Goal: Task Accomplishment & Management: Manage account settings

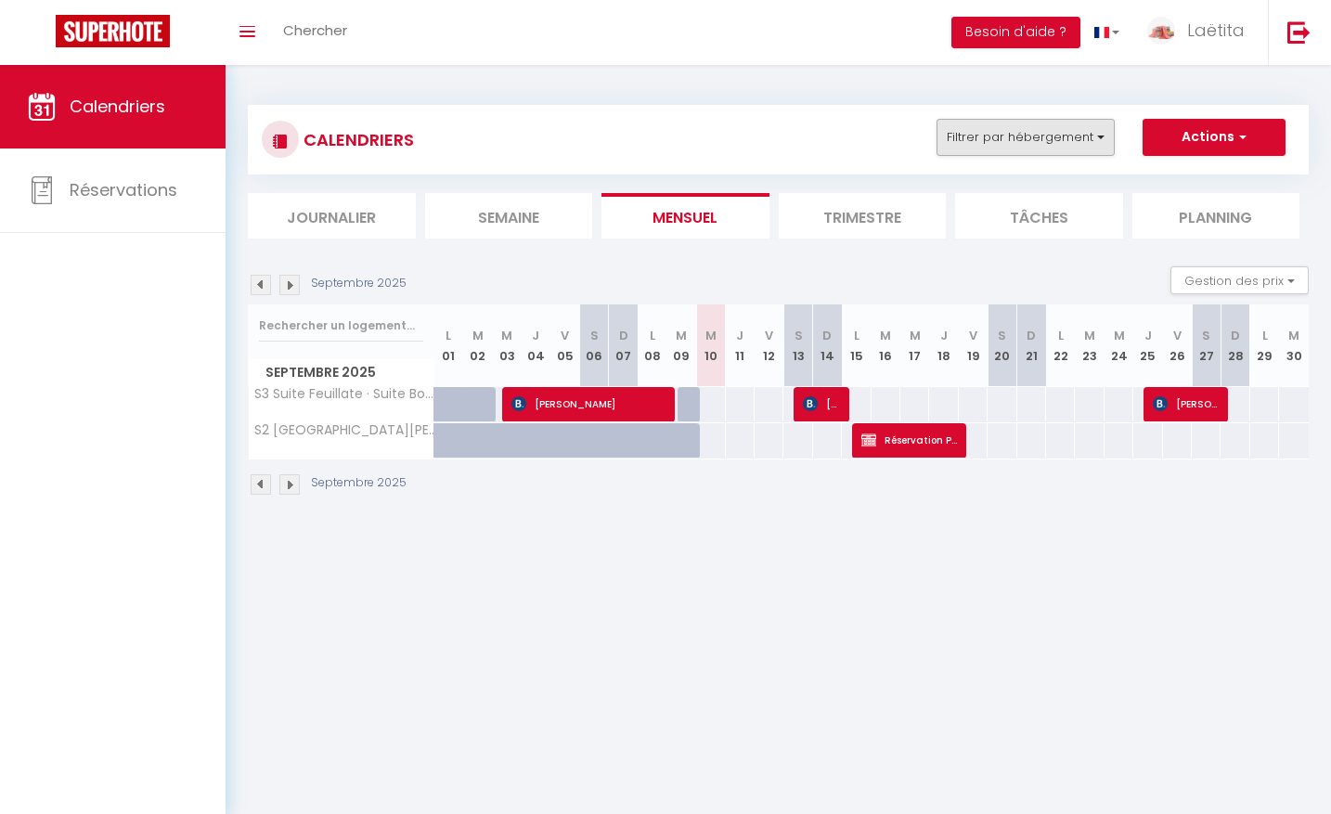
click at [1025, 135] on button "Filtrer par hébergement" at bounding box center [1025, 137] width 178 height 37
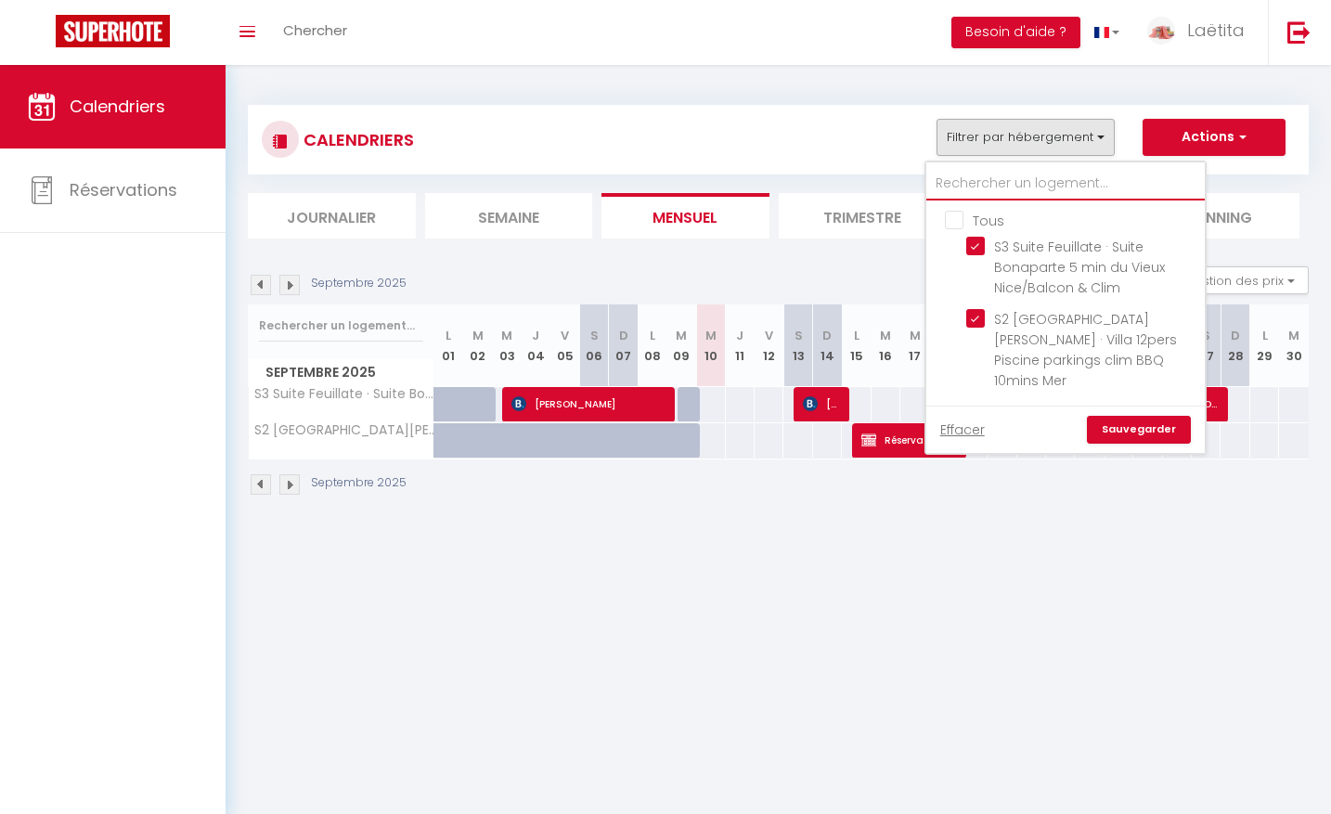
click at [1009, 175] on input "text" at bounding box center [1065, 183] width 278 height 33
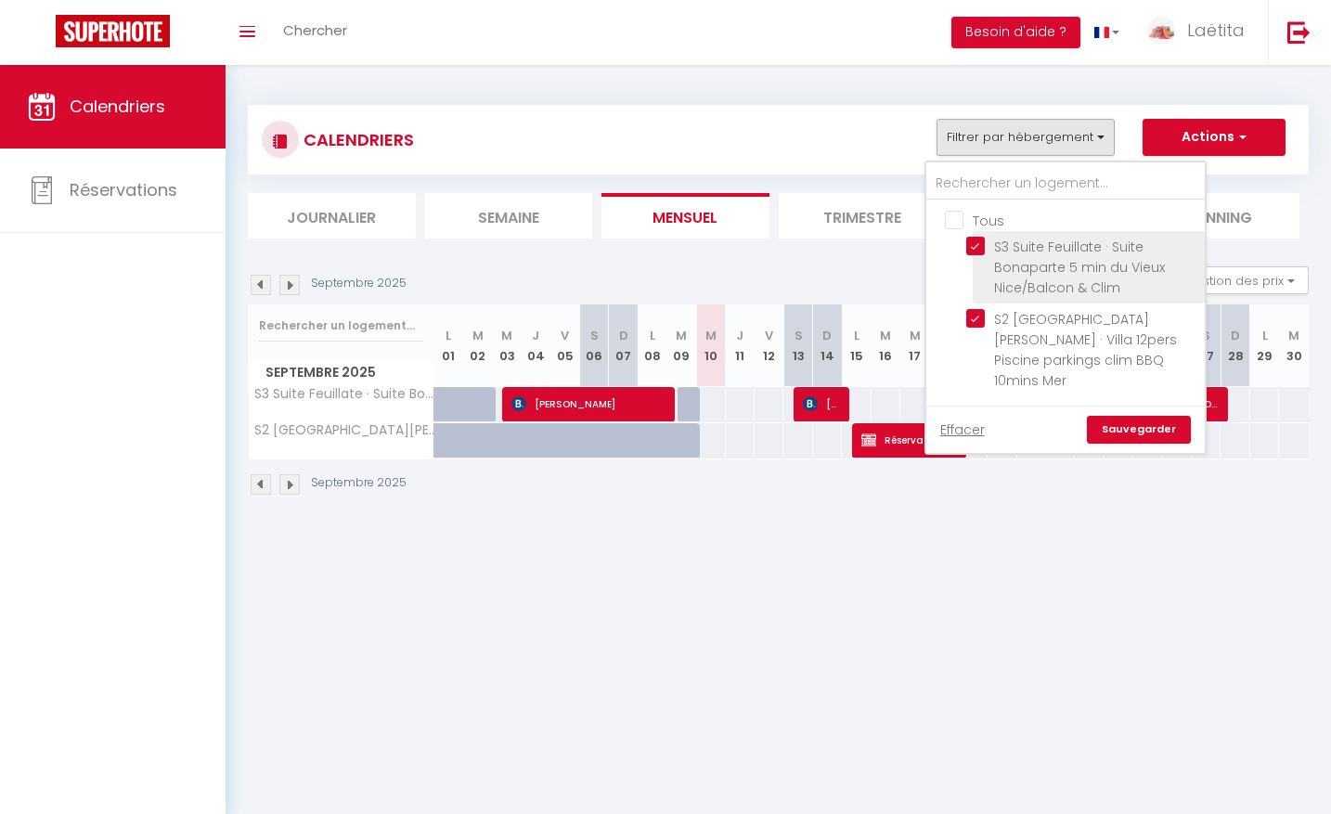
click at [979, 249] on input "S3 Suite Feuillate · Suite Bonaparte 5 min du Vieux Nice/Balcon & Clim" at bounding box center [1082, 246] width 232 height 19
checkbox input "false"
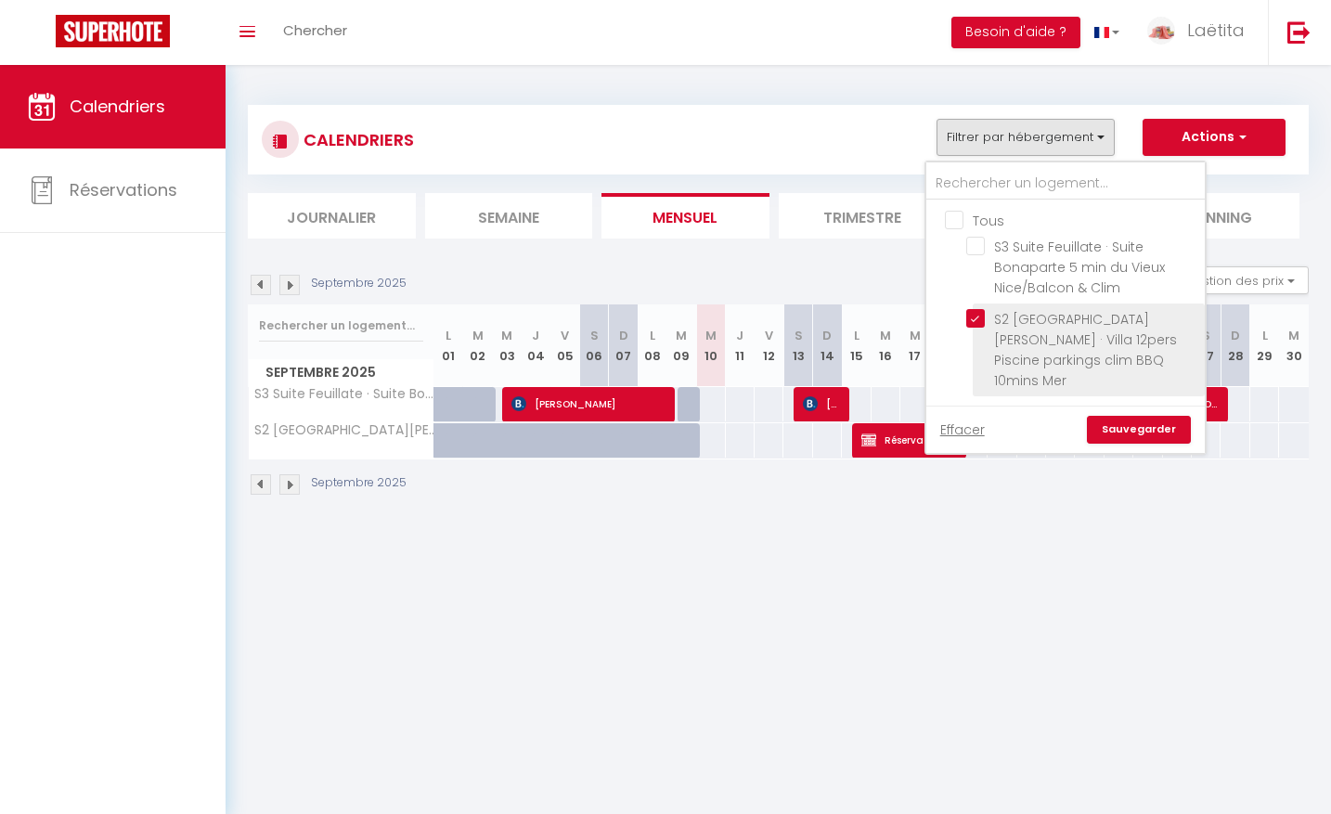
click at [981, 318] on input "S2 [GEOGRAPHIC_DATA][PERSON_NAME] · Villa 12pers Piscine parkings clim BBQ 10mi…" at bounding box center [1082, 318] width 232 height 19
checkbox input "false"
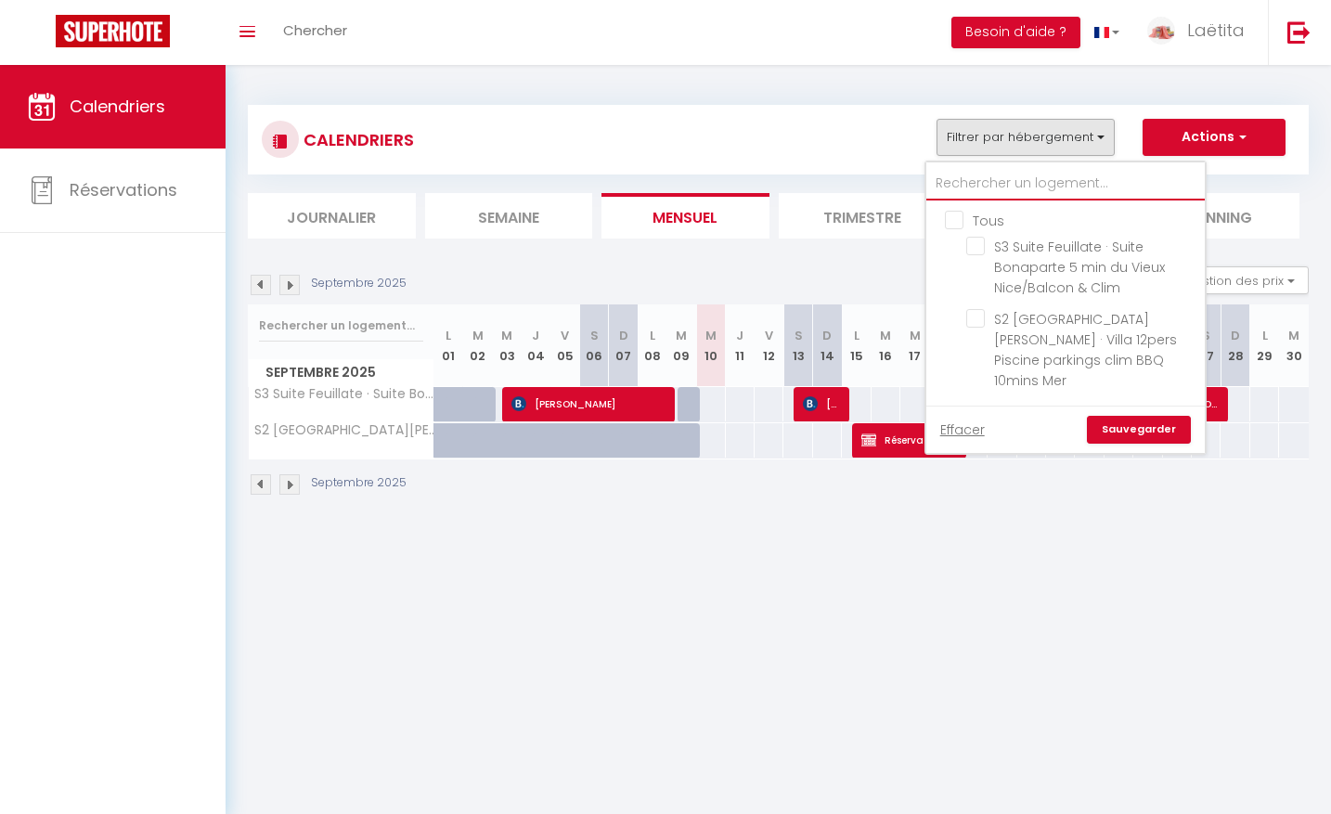
click at [987, 179] on input "text" at bounding box center [1065, 183] width 278 height 33
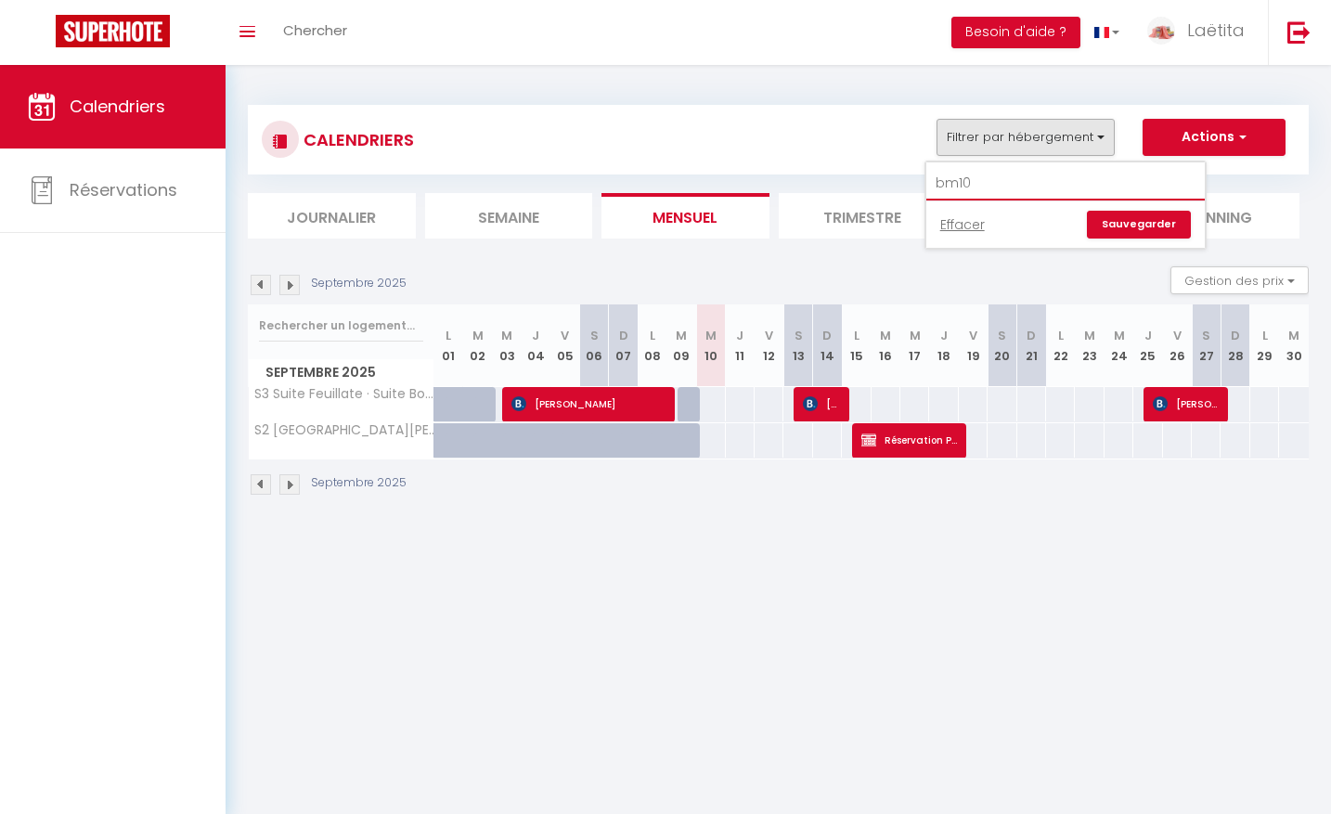
scroll to position [-1, 1]
drag, startPoint x: 996, startPoint y: 184, endPoint x: 806, endPoint y: 184, distance: 189.3
click at [806, 184] on div "CALENDRIERS Filtrer par hébergement bm10 Effacer Sauvegarder Actions Nouvelle r…" at bounding box center [778, 172] width 1061 height 134
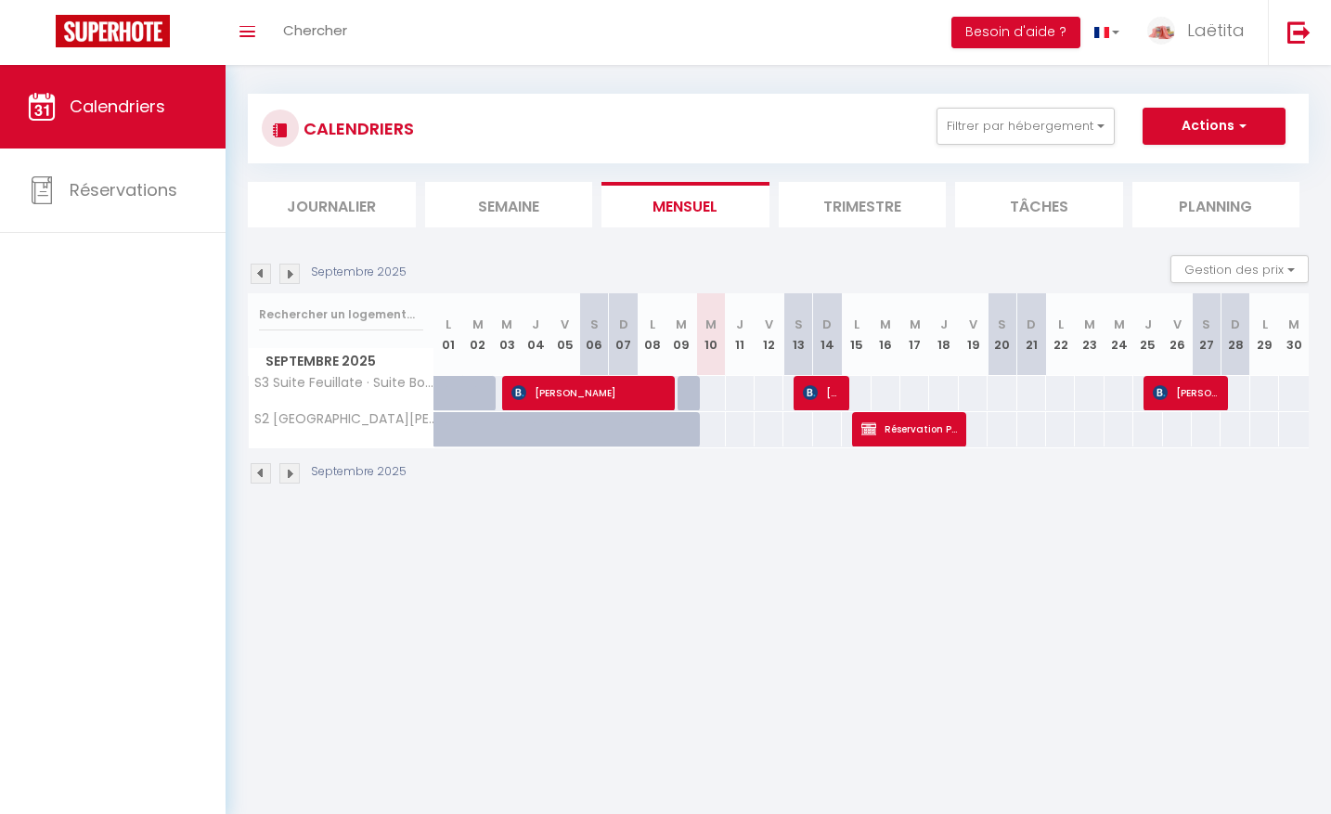
scroll to position [13, 0]
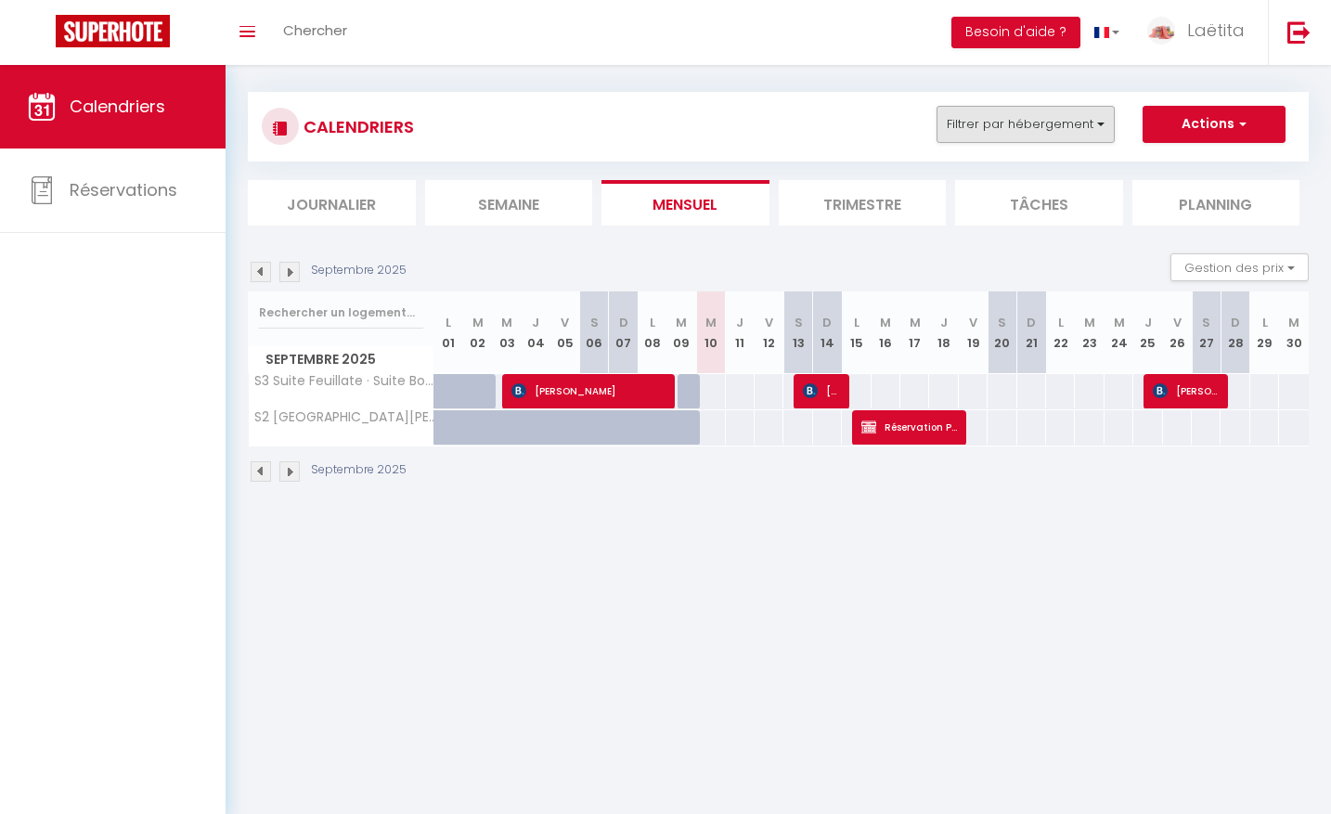
click at [991, 126] on button "Filtrer par hébergement" at bounding box center [1025, 124] width 178 height 37
click at [989, 164] on input "bm10" at bounding box center [1065, 170] width 278 height 33
click at [988, 164] on input "bm10" at bounding box center [1065, 170] width 278 height 33
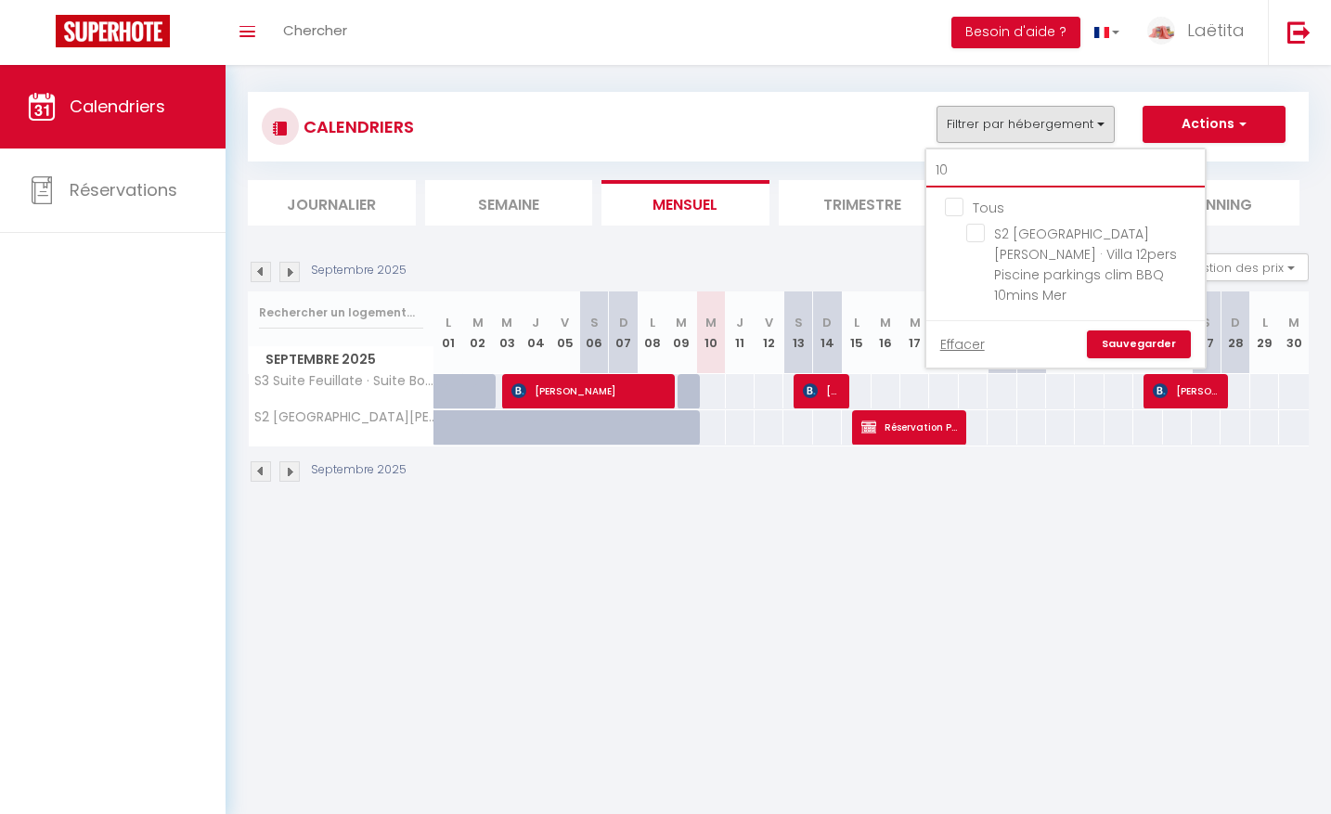
click at [988, 165] on input "10" at bounding box center [1065, 170] width 278 height 33
type input "10"
click at [1309, 27] on img at bounding box center [1298, 31] width 23 height 23
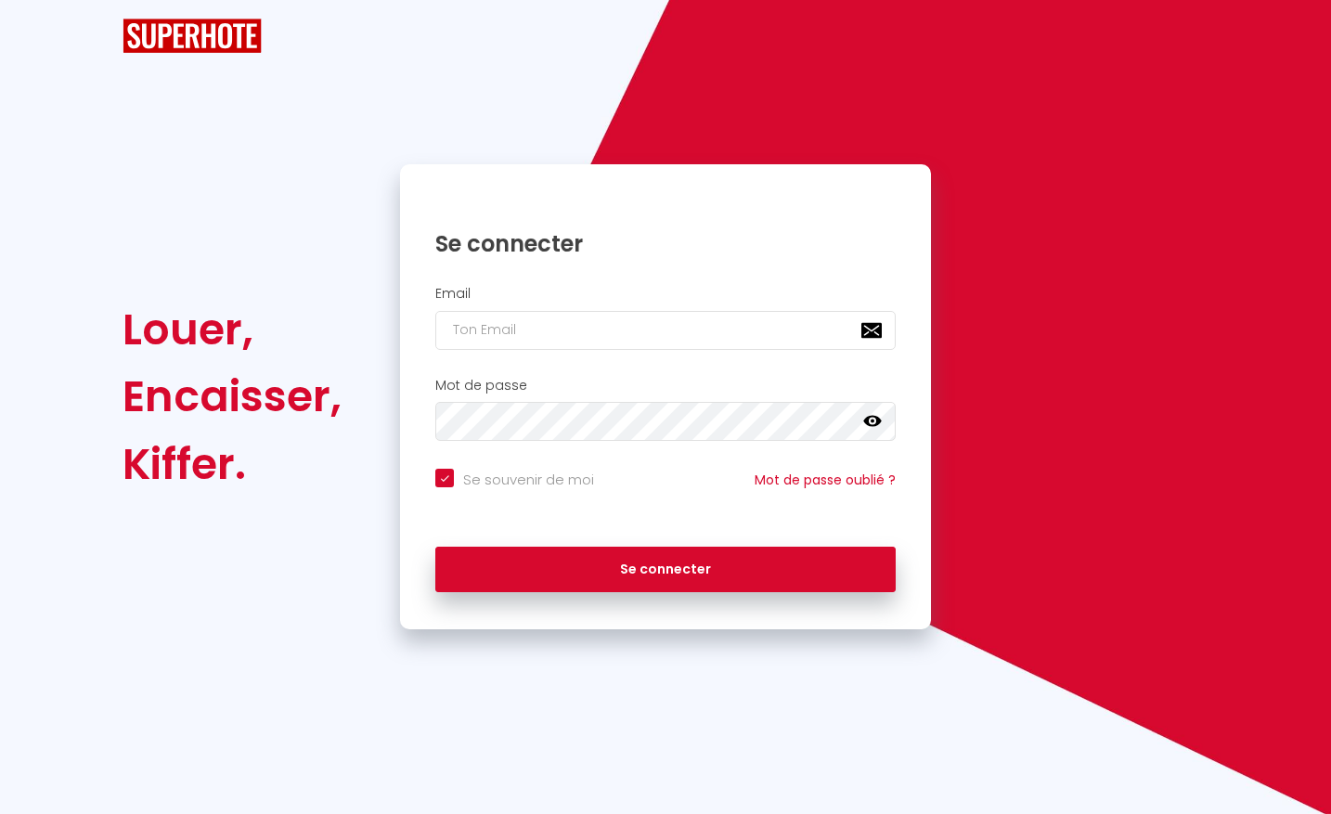
checkbox input "true"
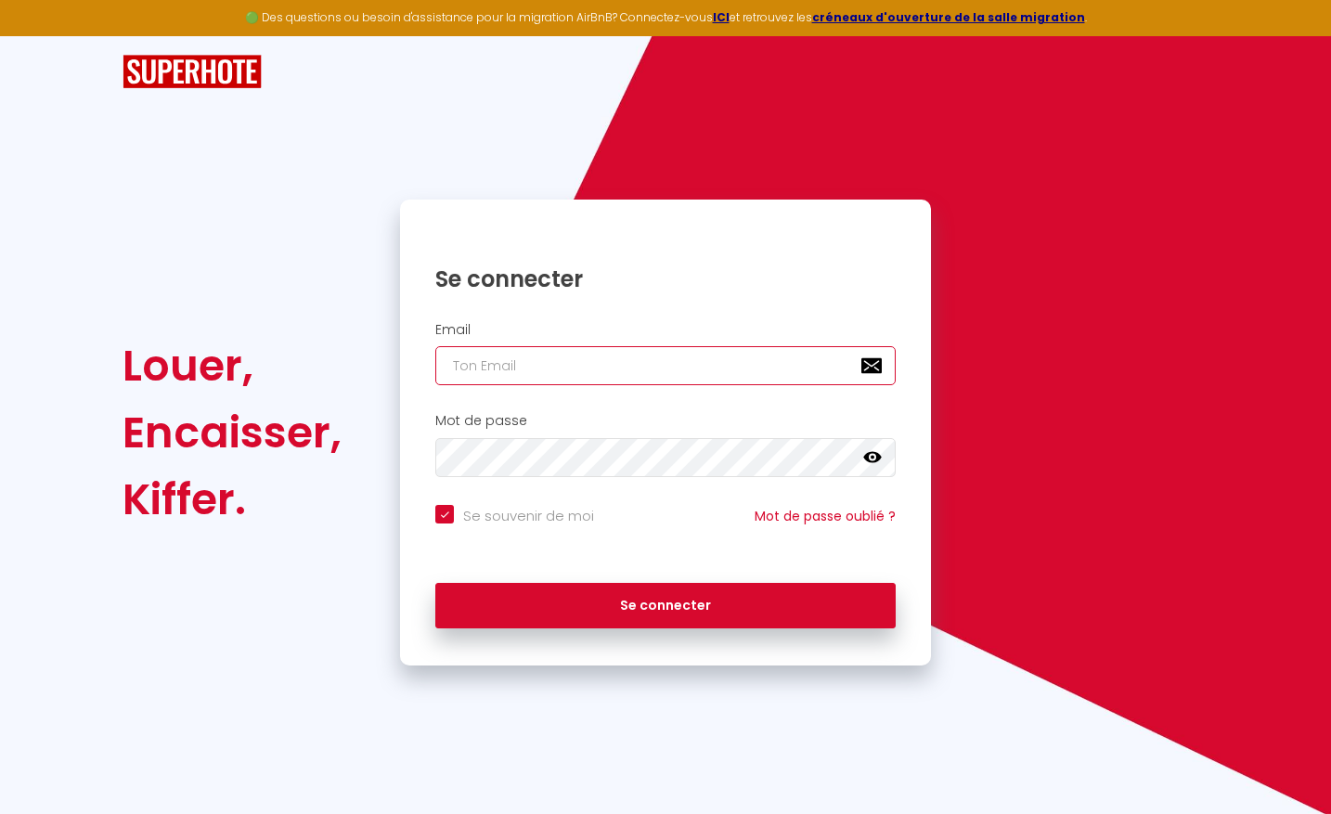
type input "[EMAIL_ADDRESS][DOMAIN_NAME]"
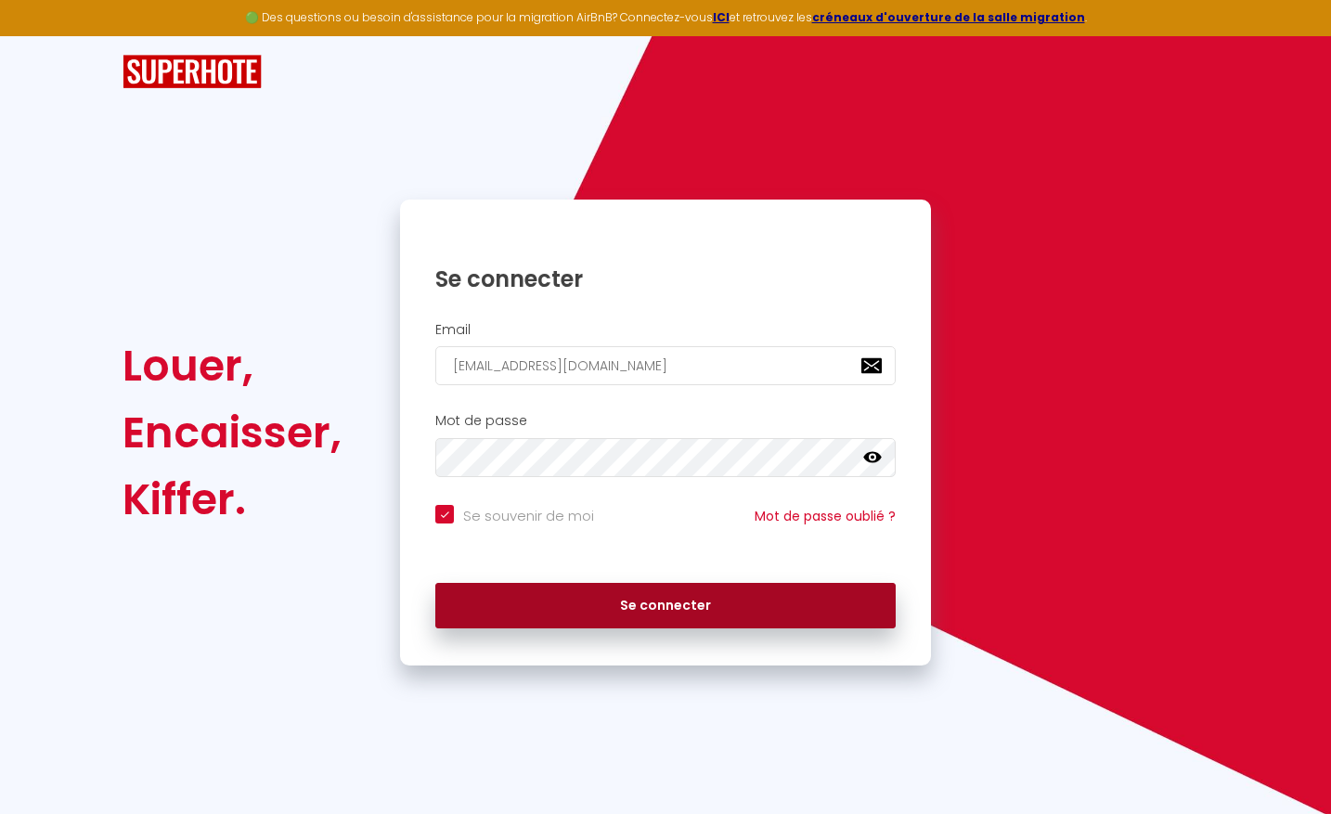
click at [650, 604] on button "Se connecter" at bounding box center [665, 606] width 460 height 46
checkbox input "true"
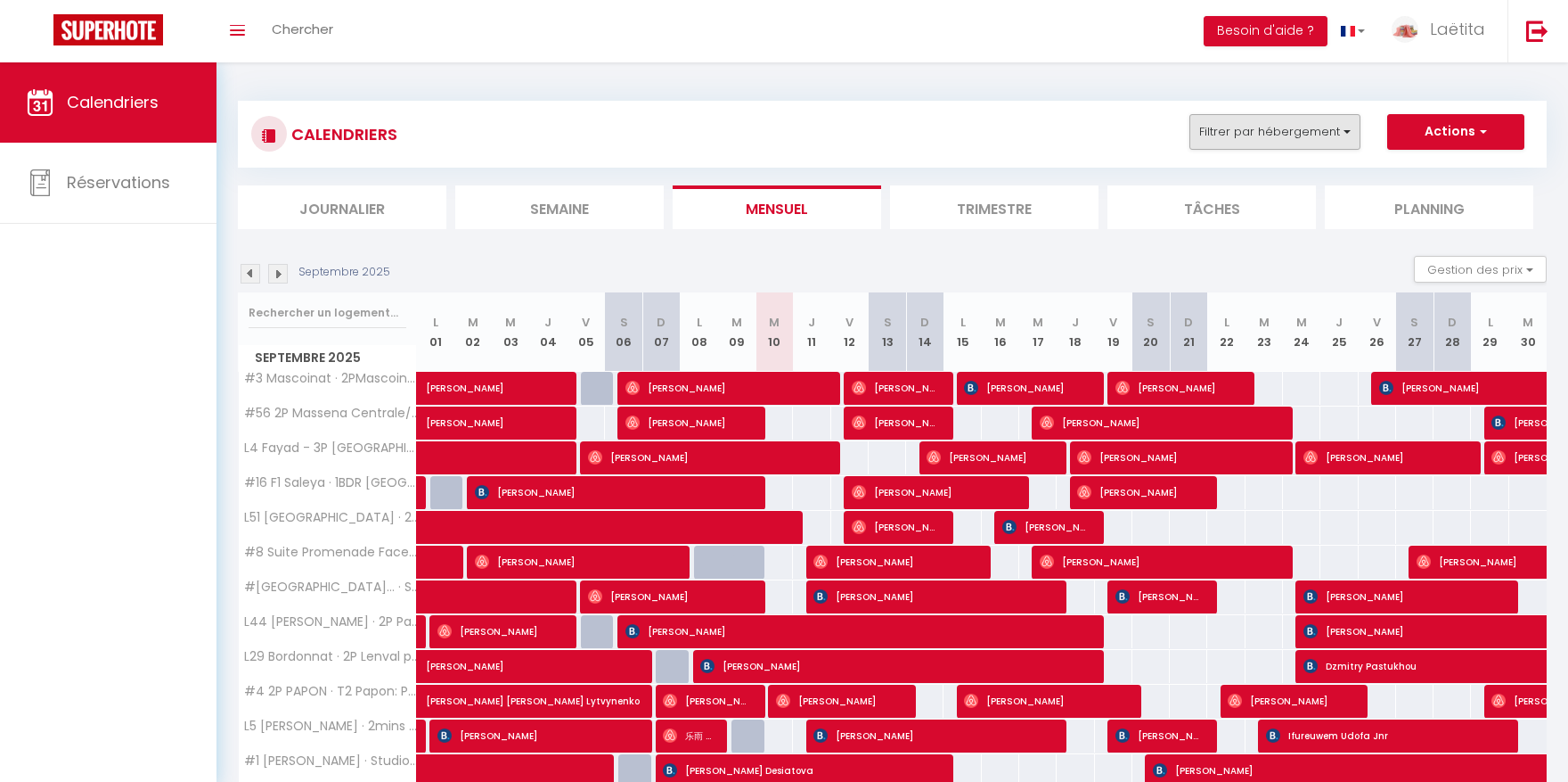
click at [1245, 136] on button "Filtrer par hébergement" at bounding box center [1275, 132] width 171 height 36
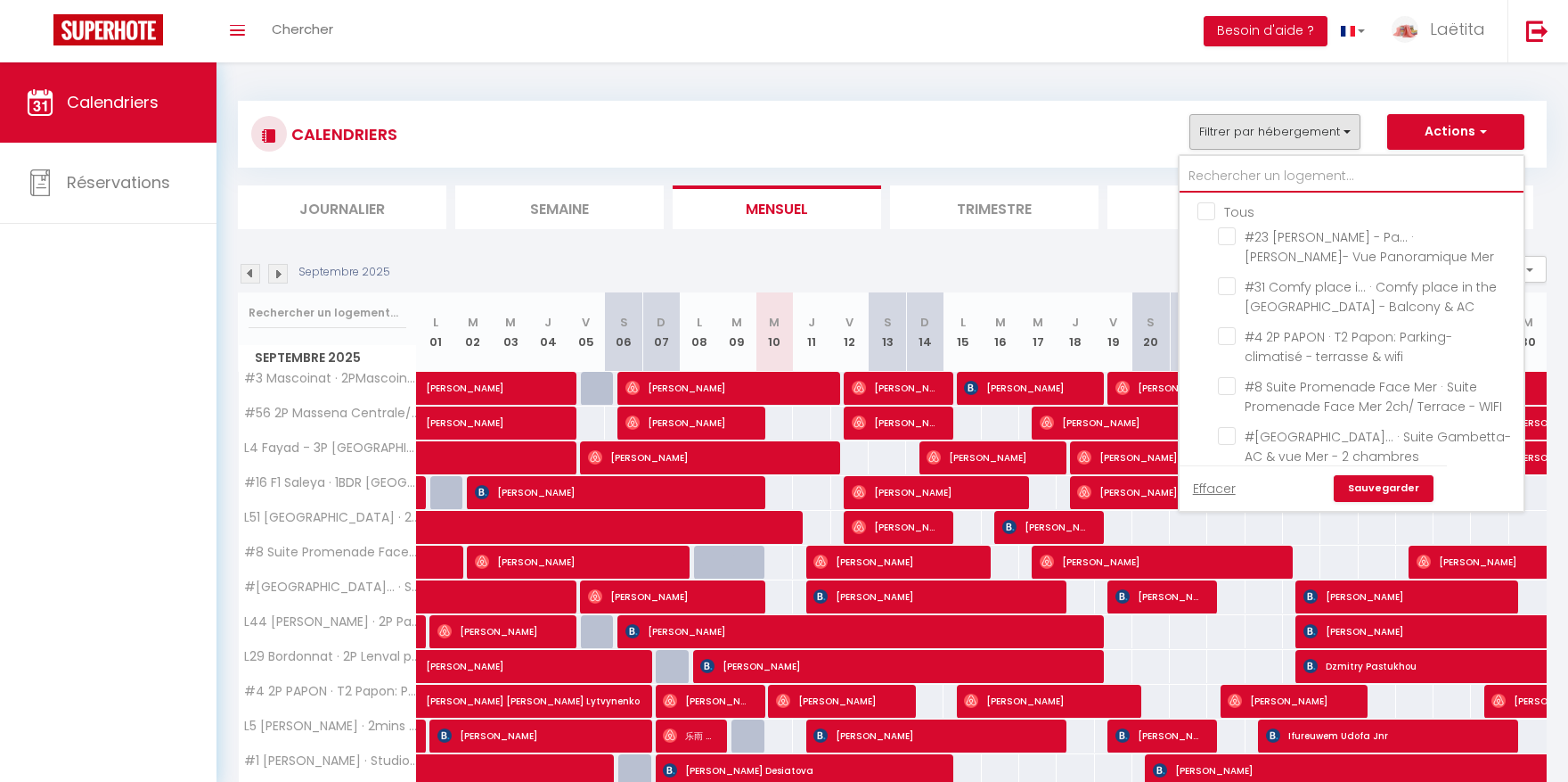
click at [1242, 169] on input "text" at bounding box center [1352, 176] width 344 height 32
type input "B"
checkbox input "false"
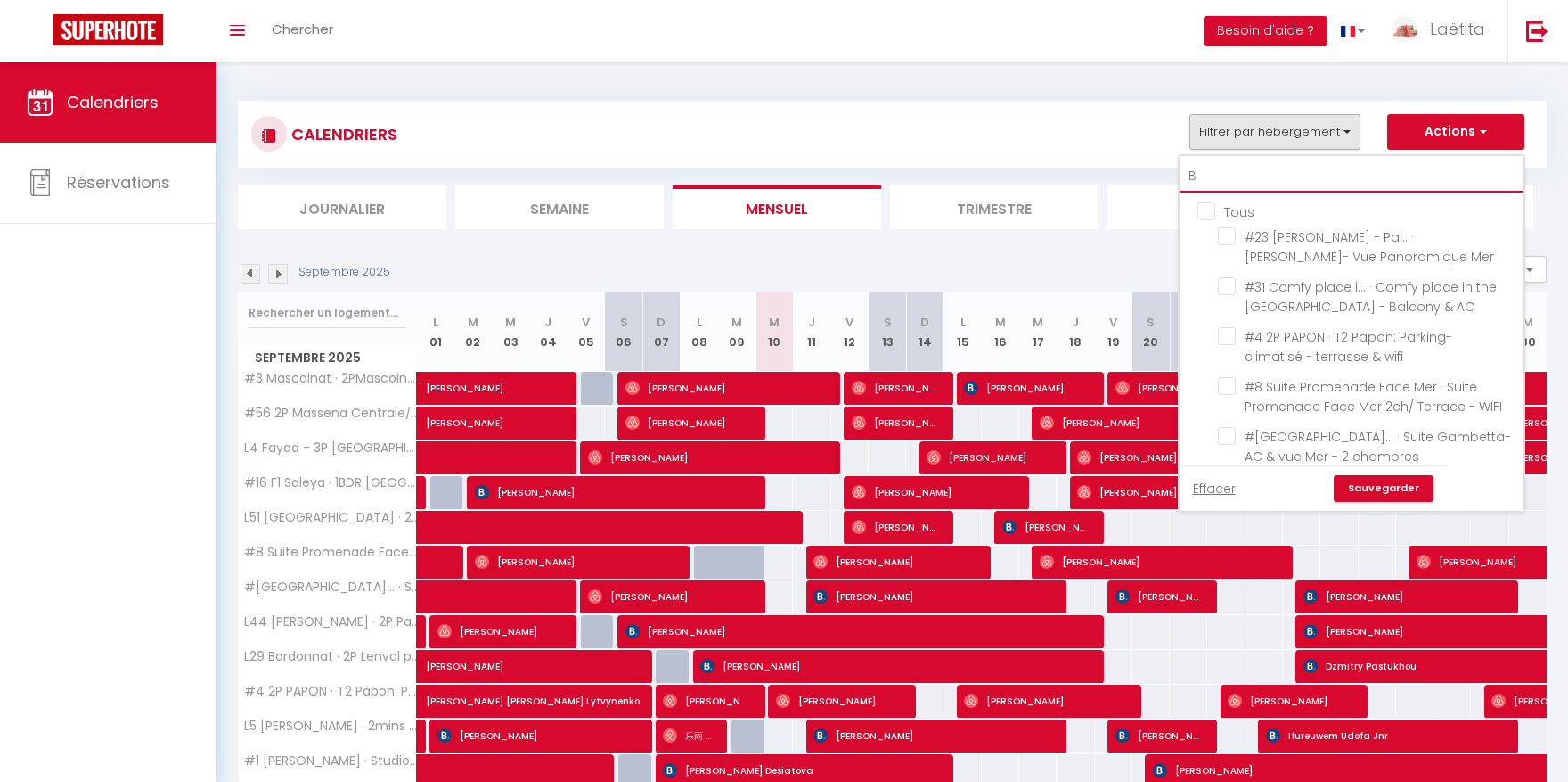
checkbox input "false"
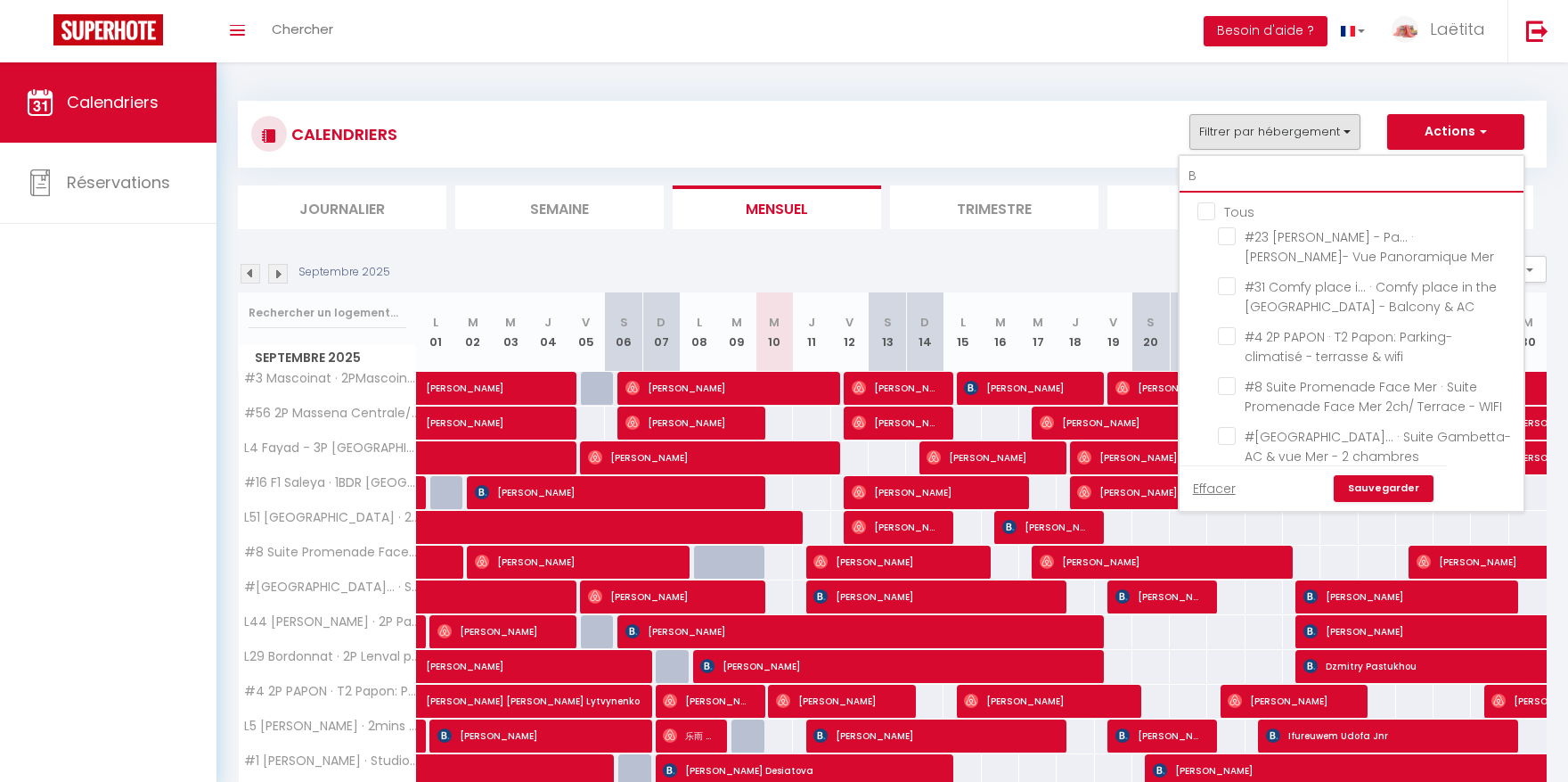
checkbox input "false"
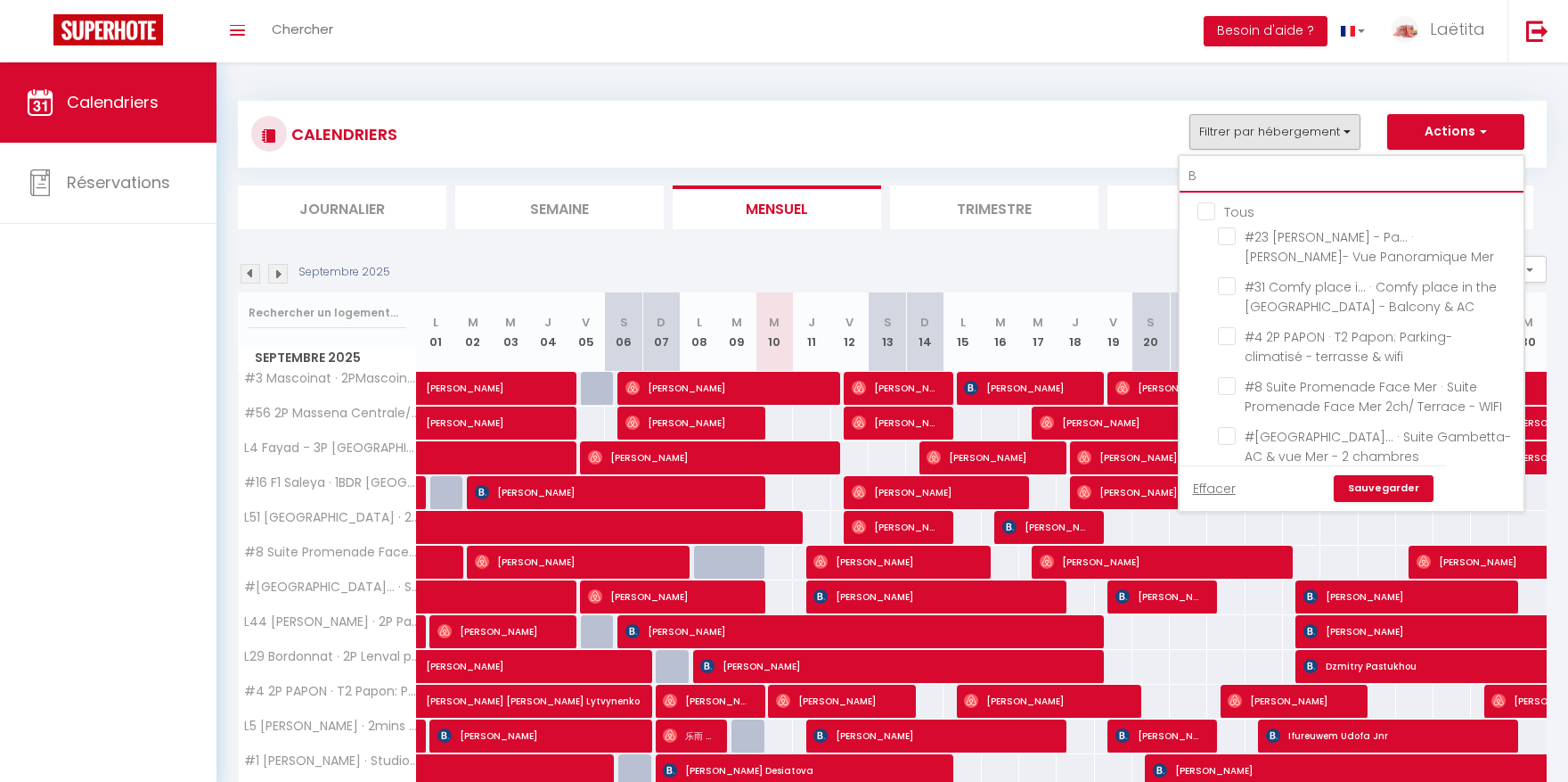
checkbox input "false"
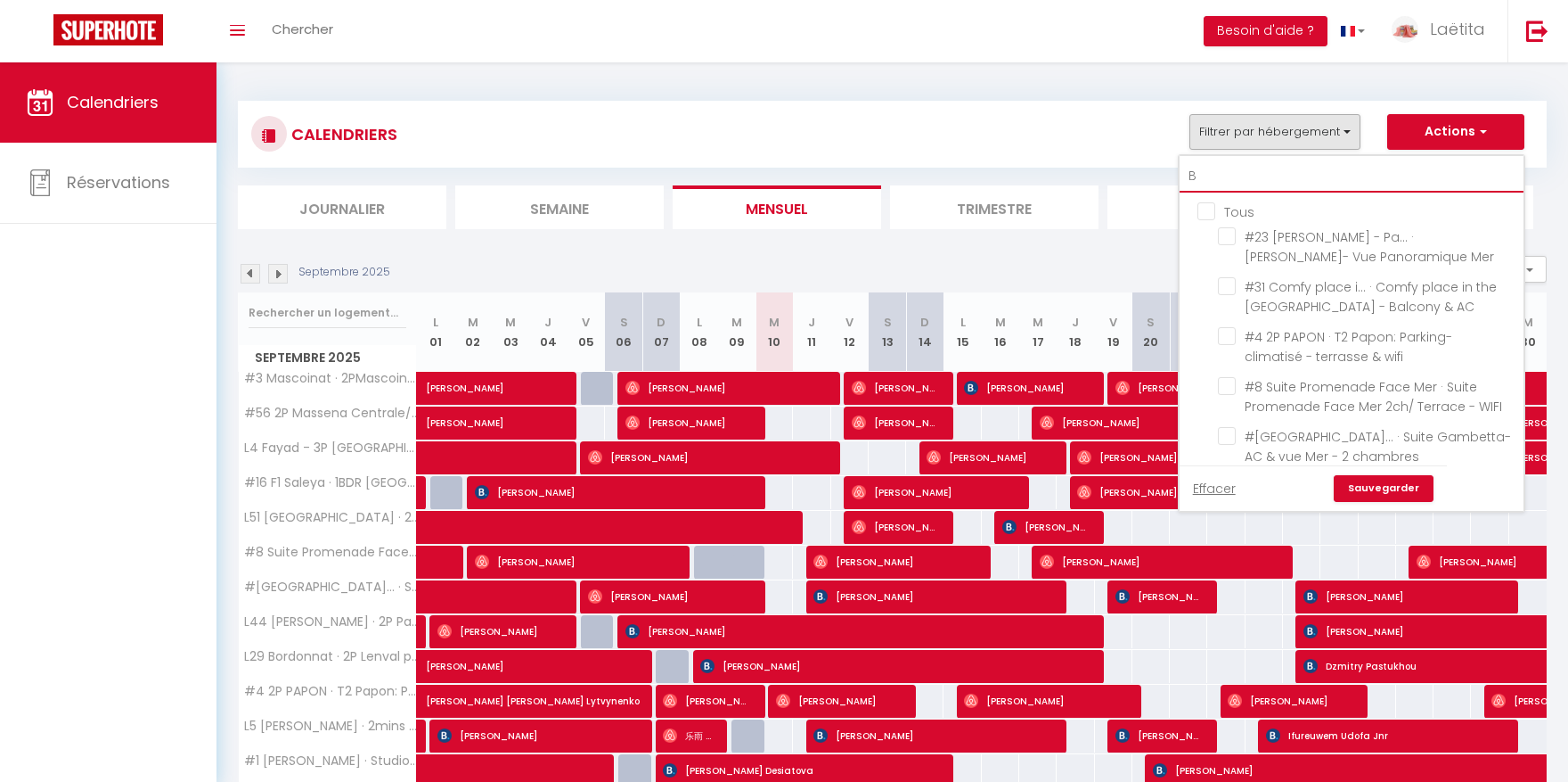
checkbox input "false"
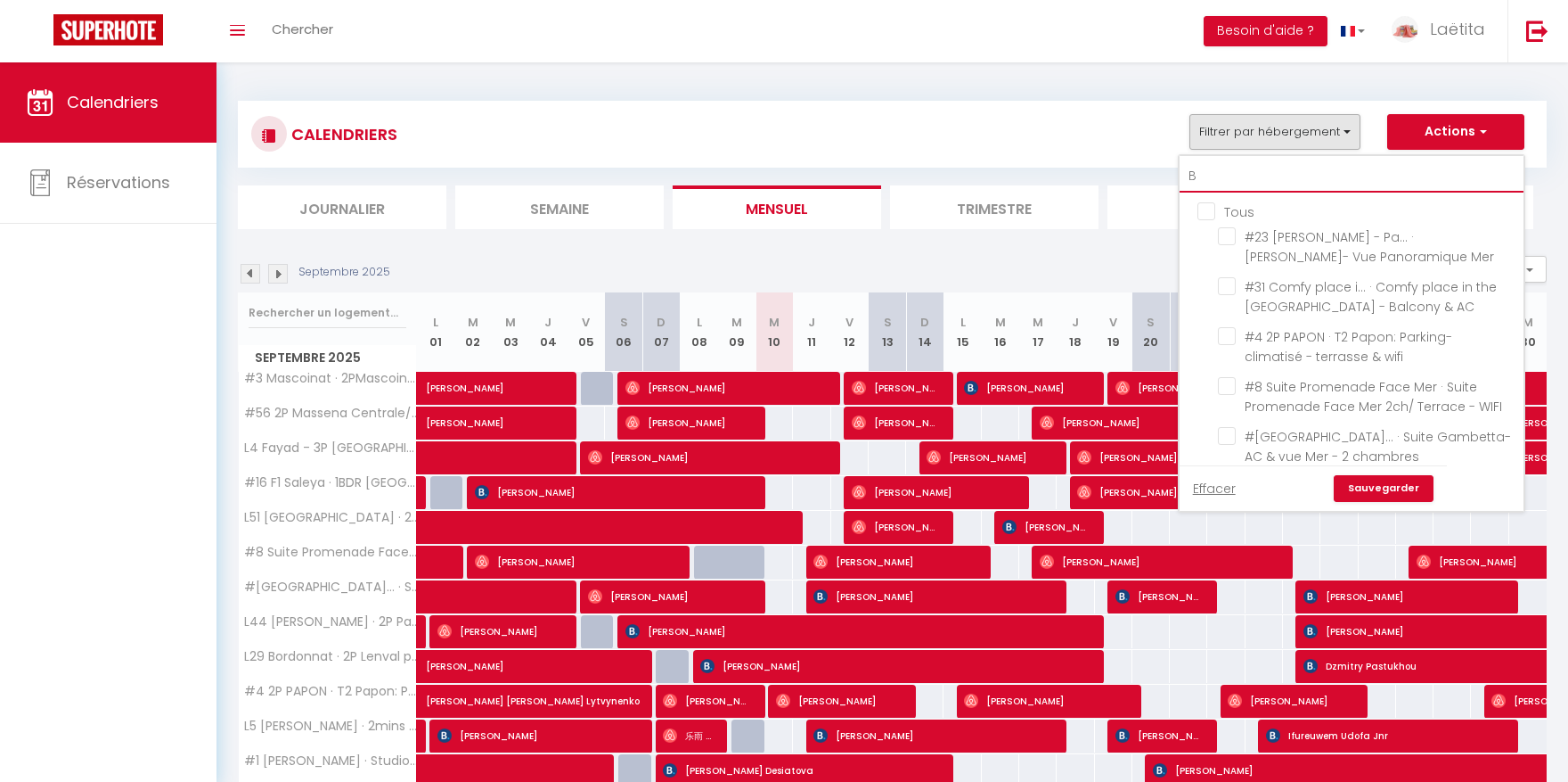
checkbox input "false"
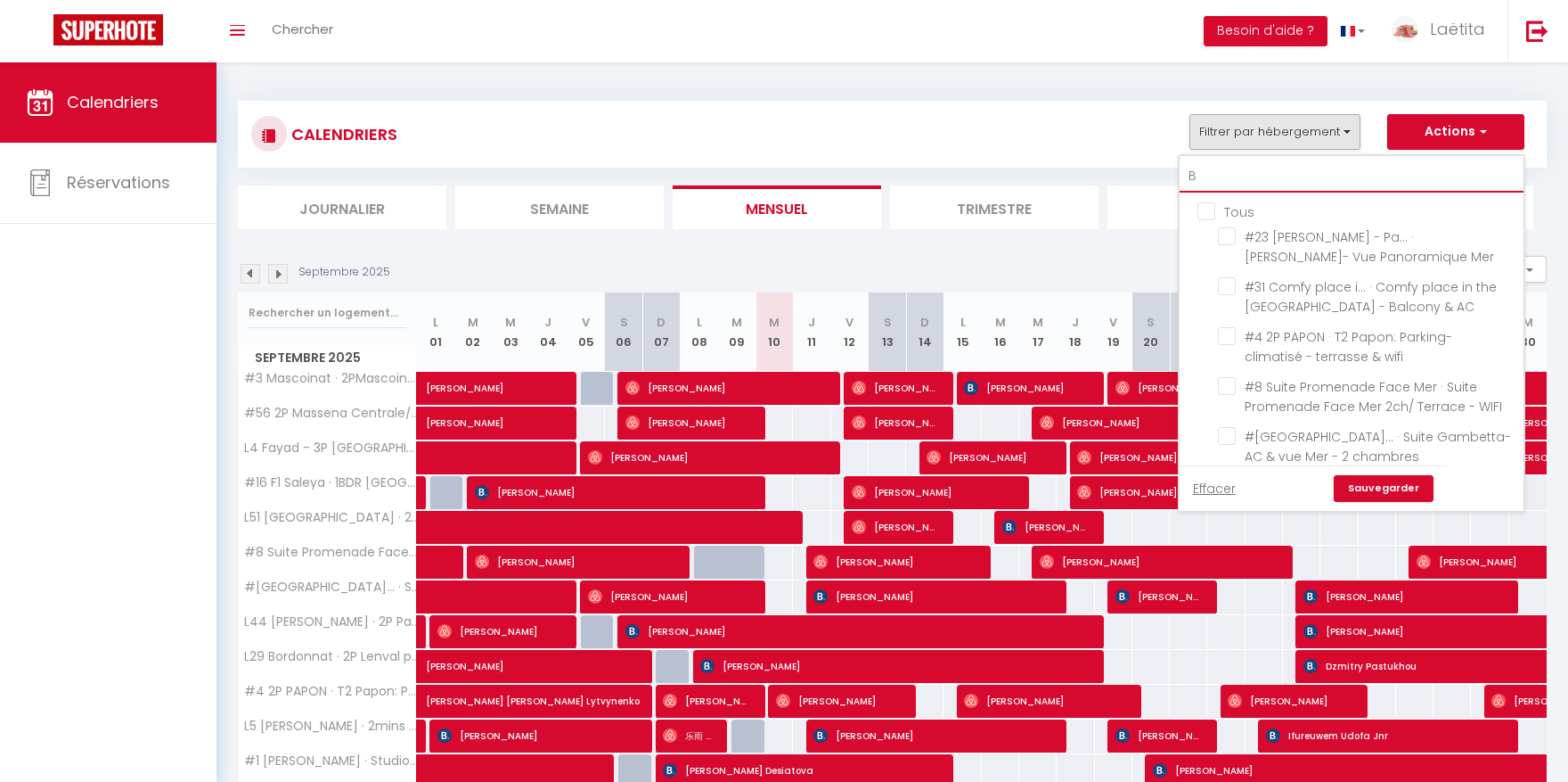
checkbox input "false"
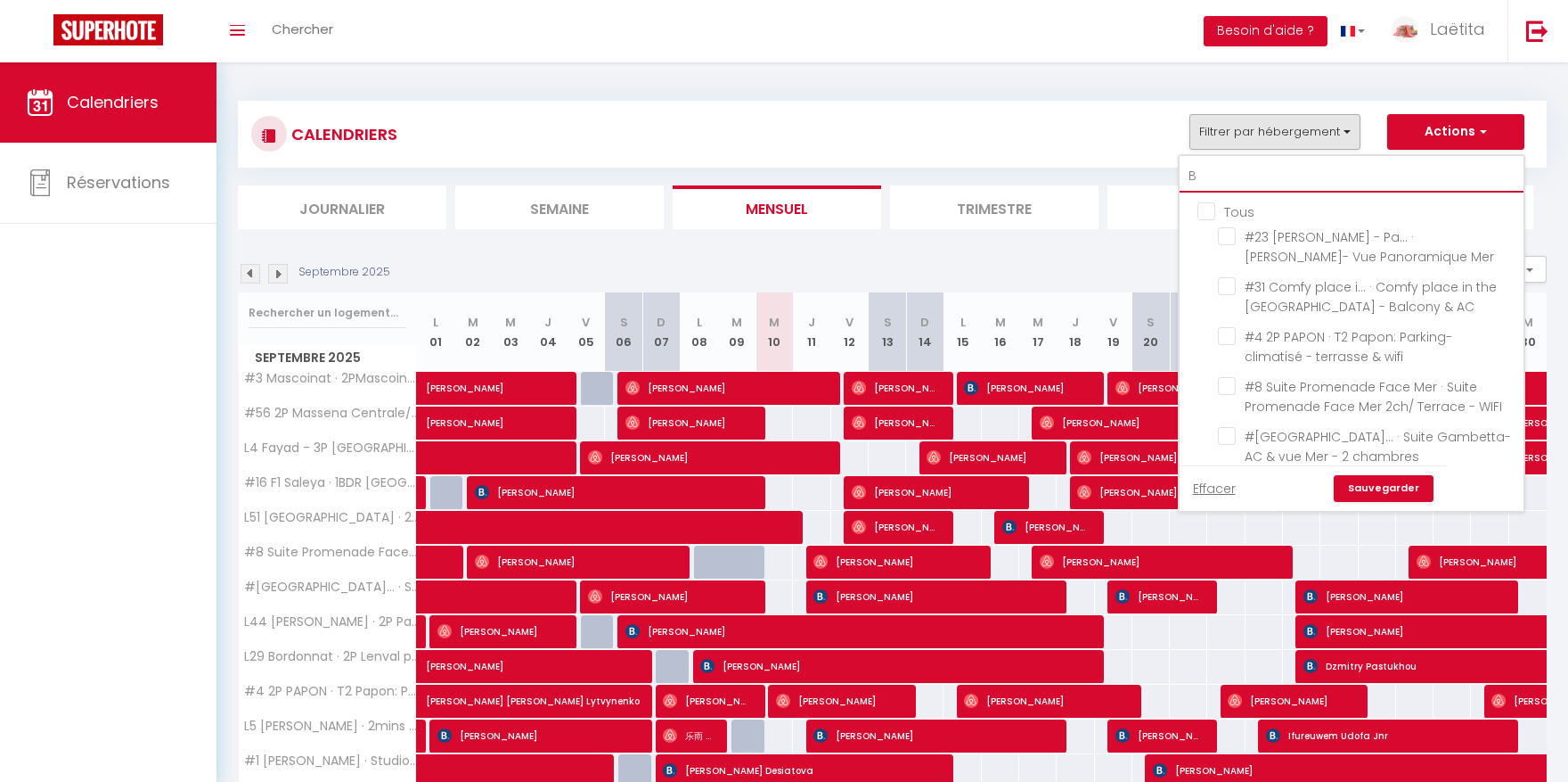
checkbox input "false"
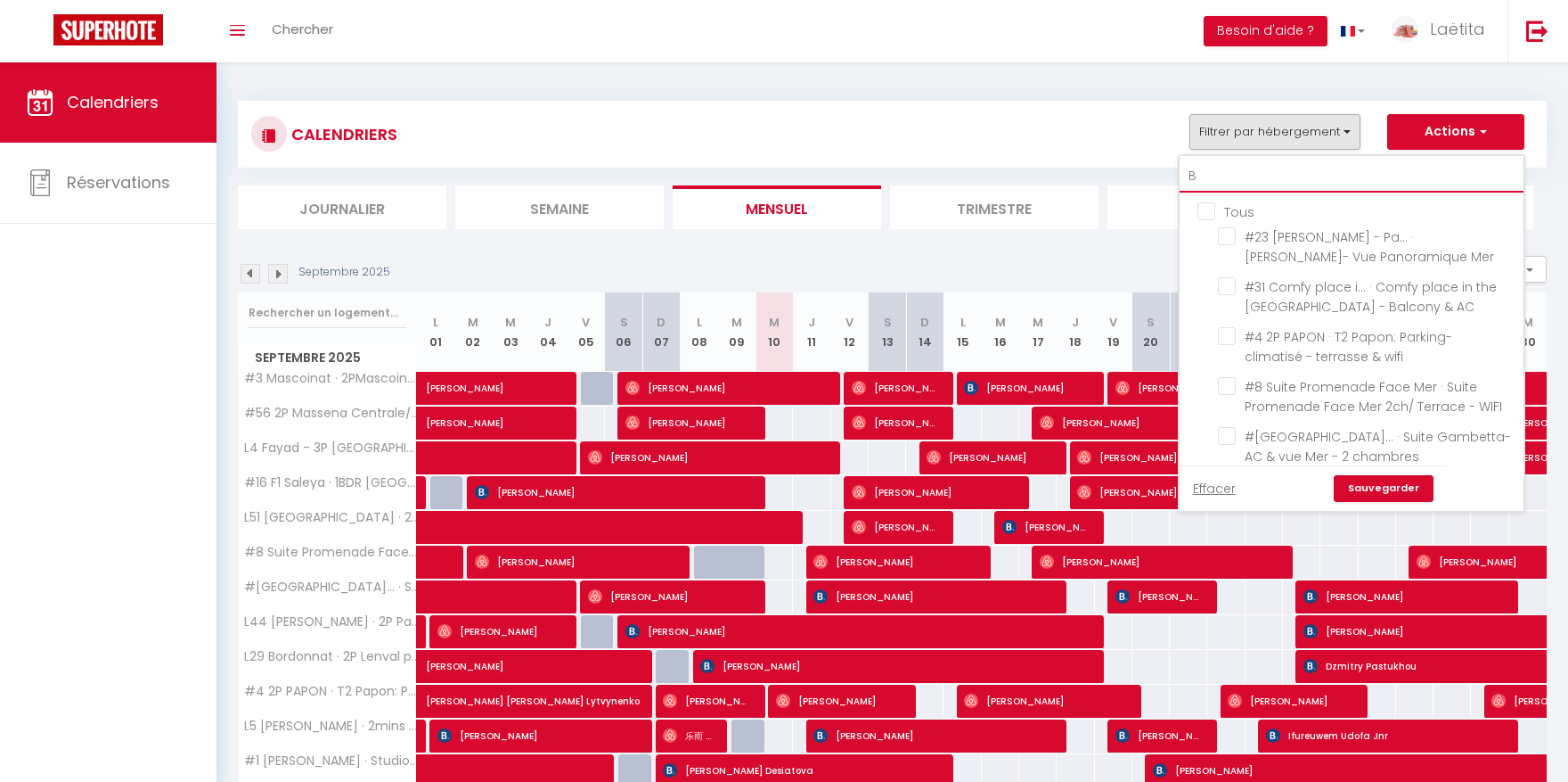
checkbox input "false"
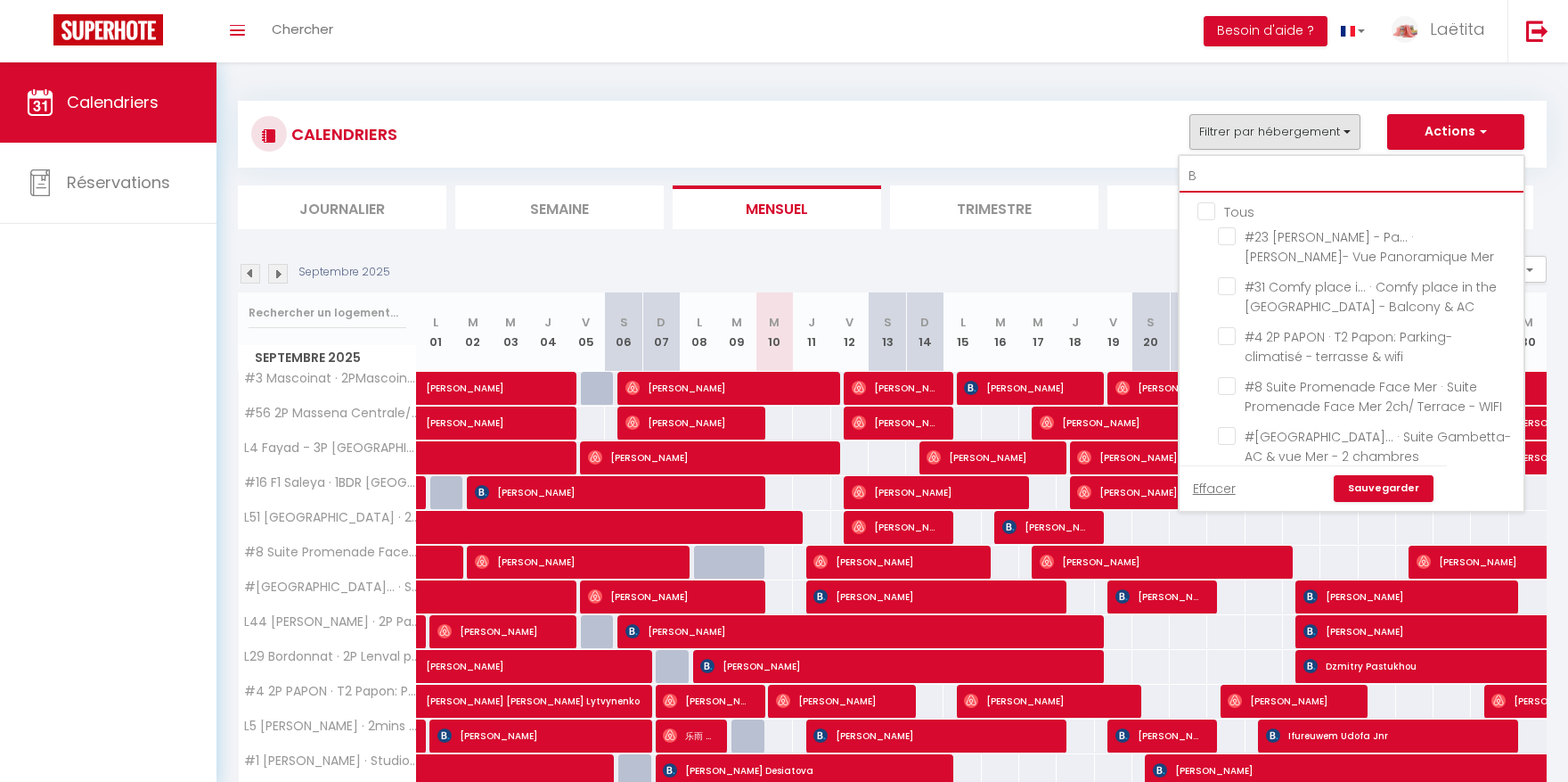
checkbox input "false"
type input "BM"
checkbox input "false"
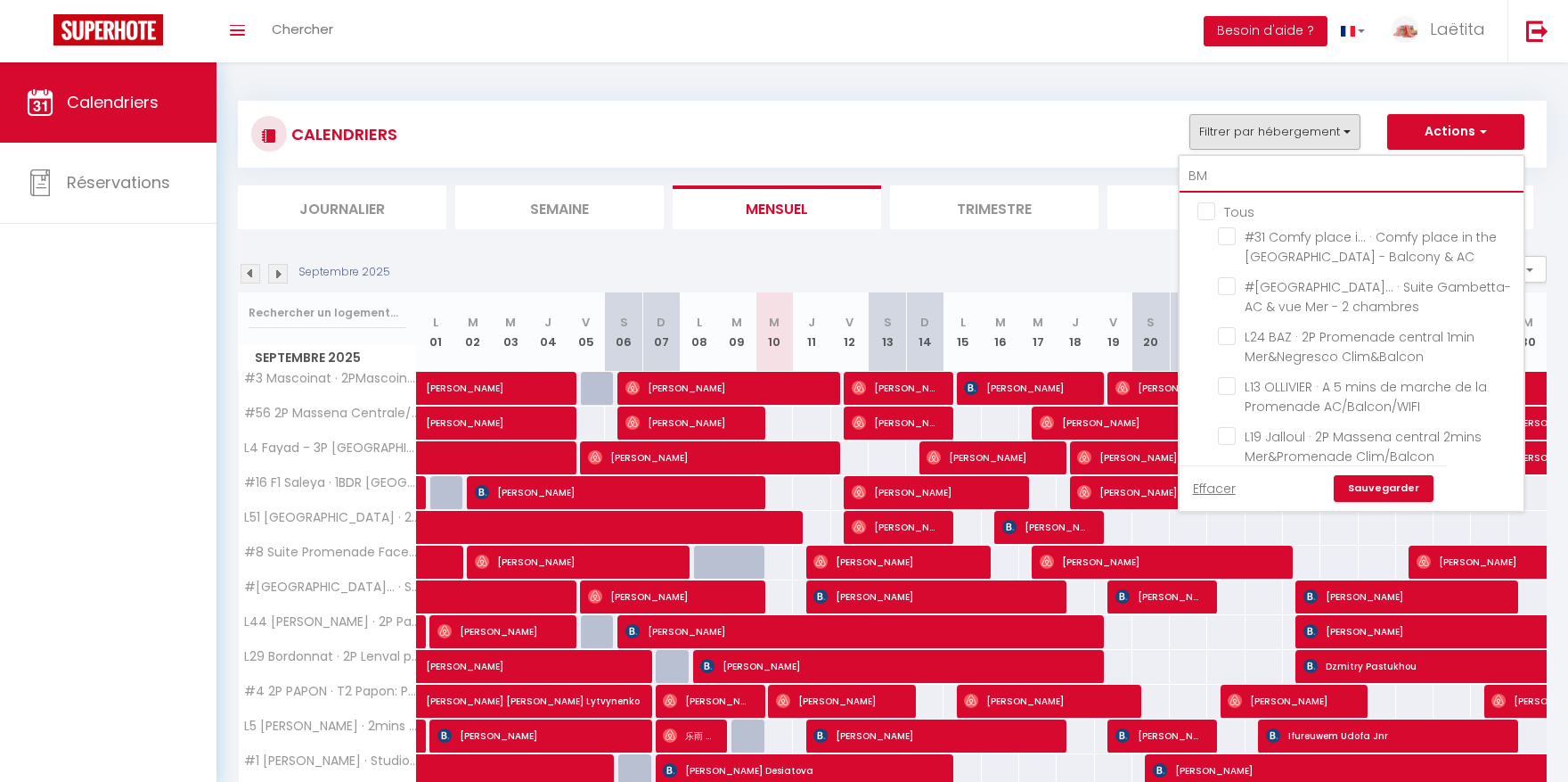
checkbox input "false"
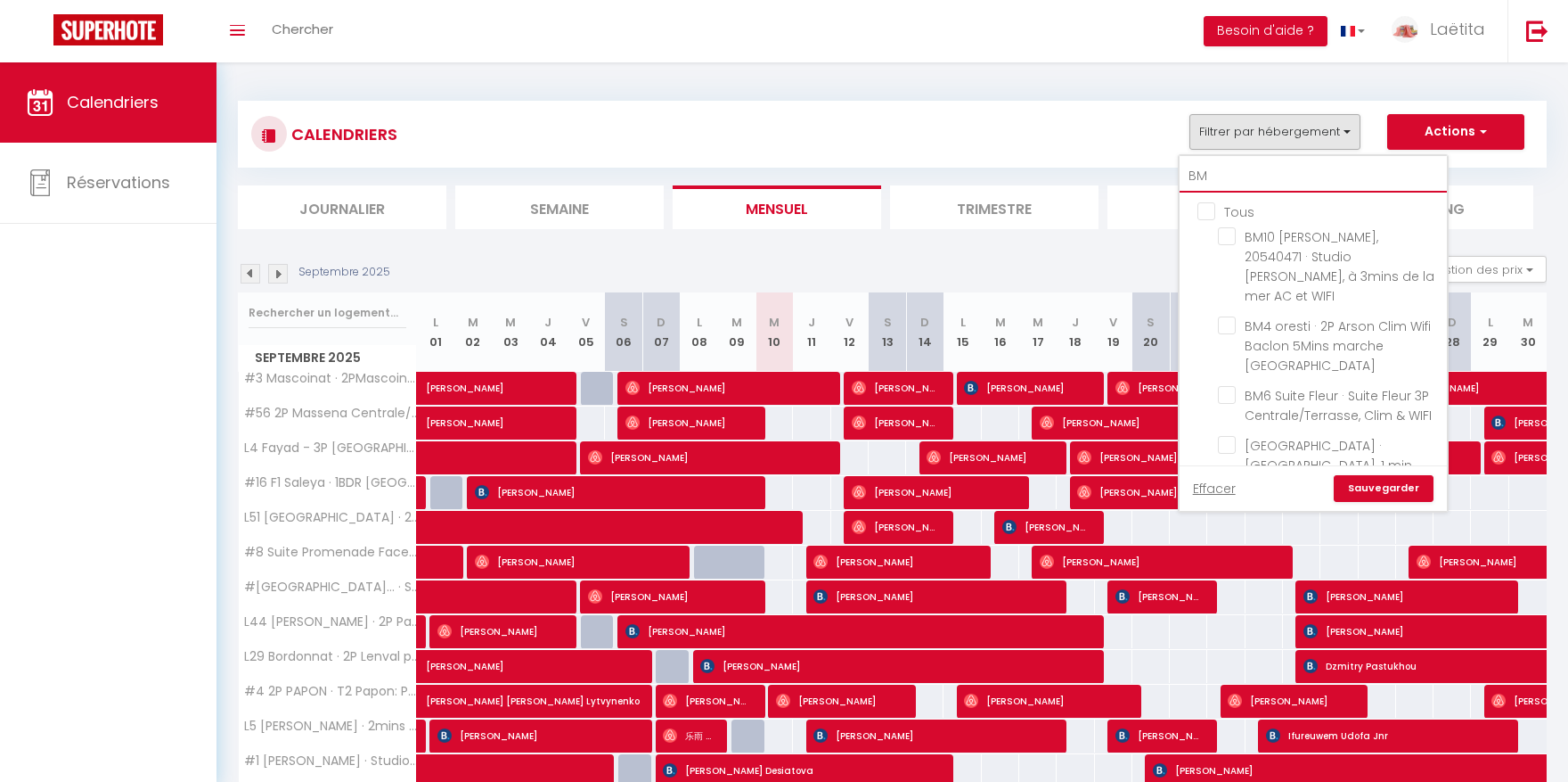
type input "BM1"
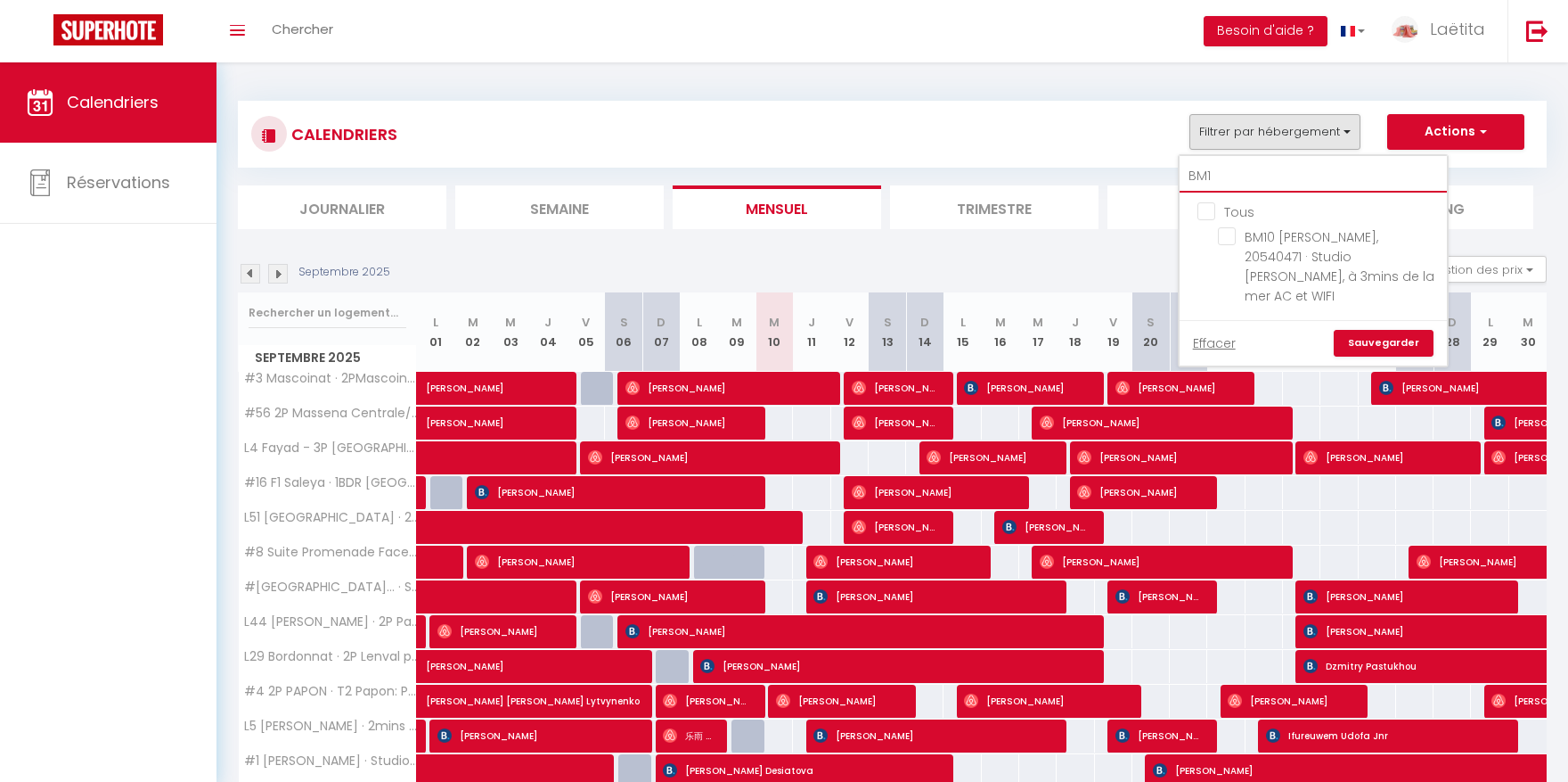
checkbox input "false"
type input "BM10"
checkbox input "false"
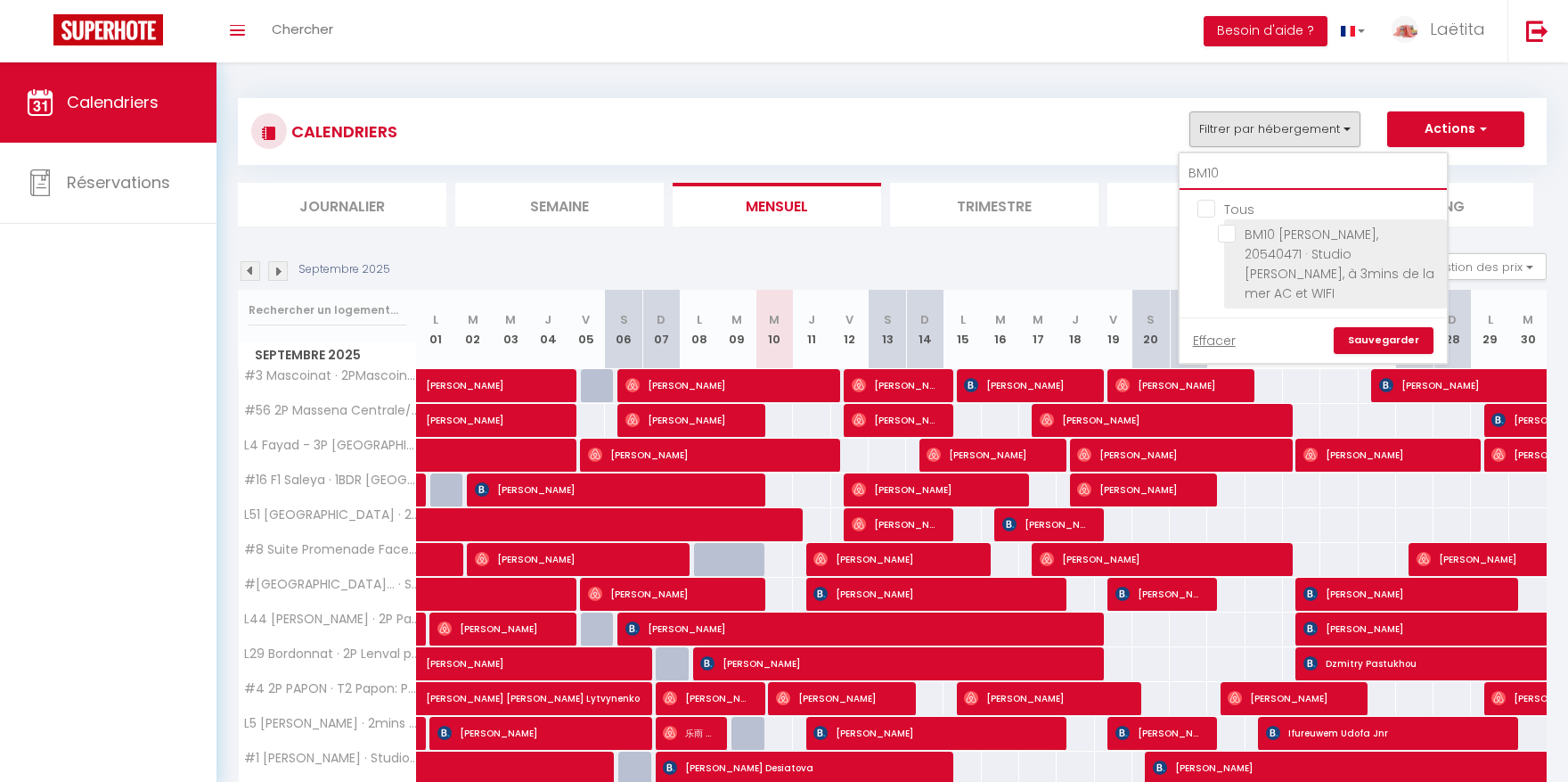
scroll to position [16, 0]
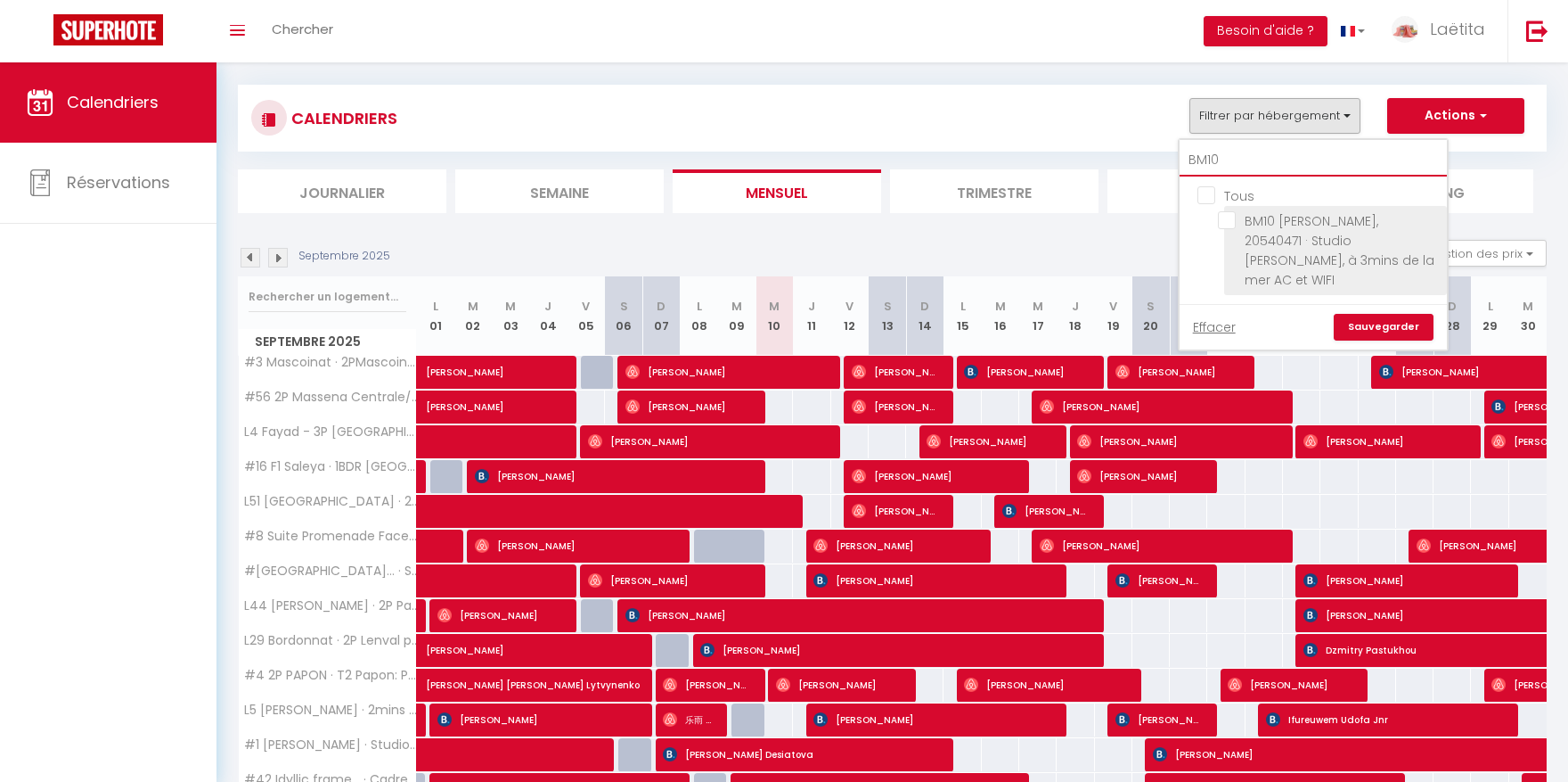
type input "BM10"
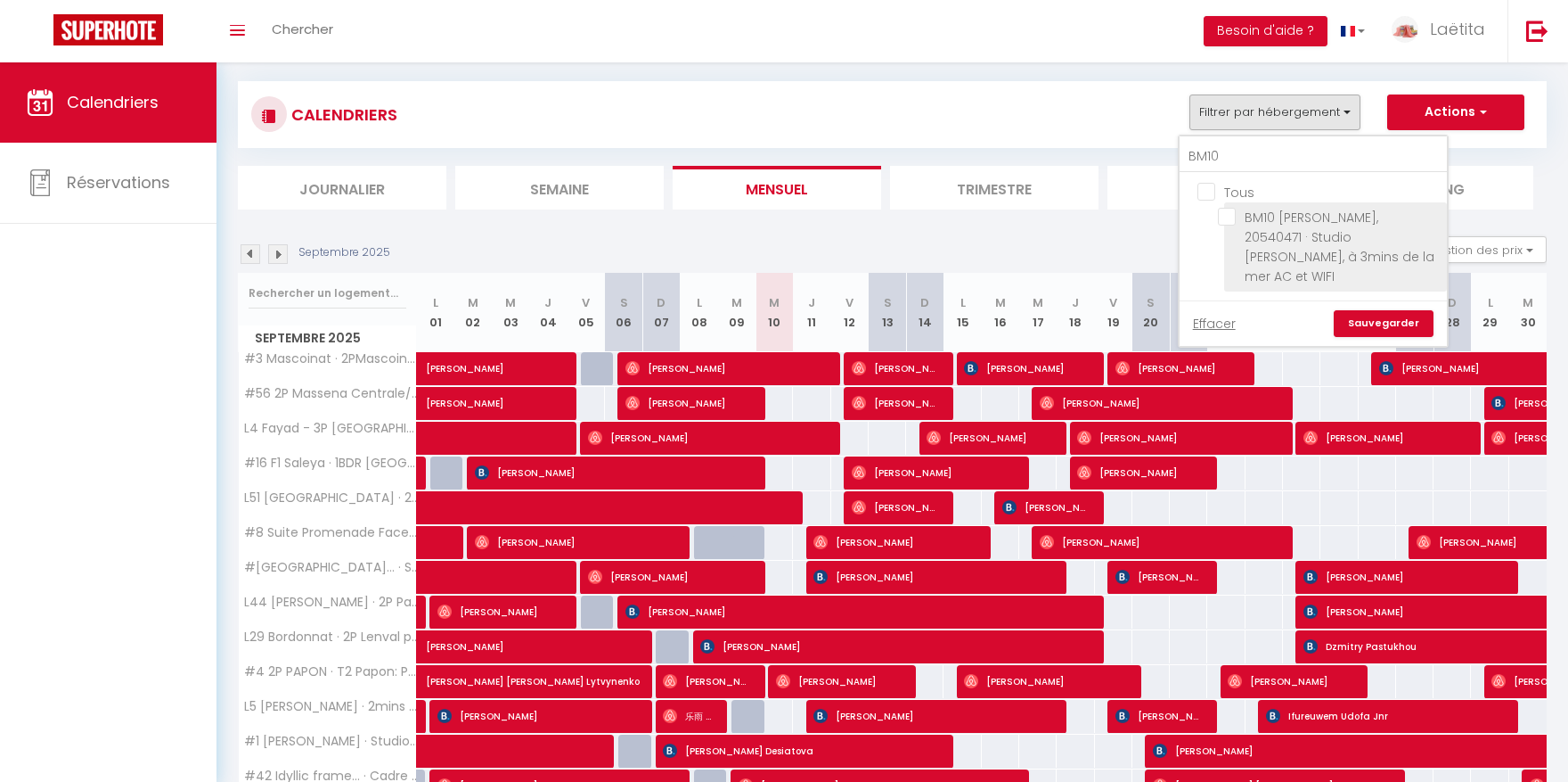
click at [1234, 232] on li "BM10 [PERSON_NAME], 20540471 · Studio [PERSON_NAME], à 3mins de la mer AC et WI…" at bounding box center [1336, 247] width 223 height 89
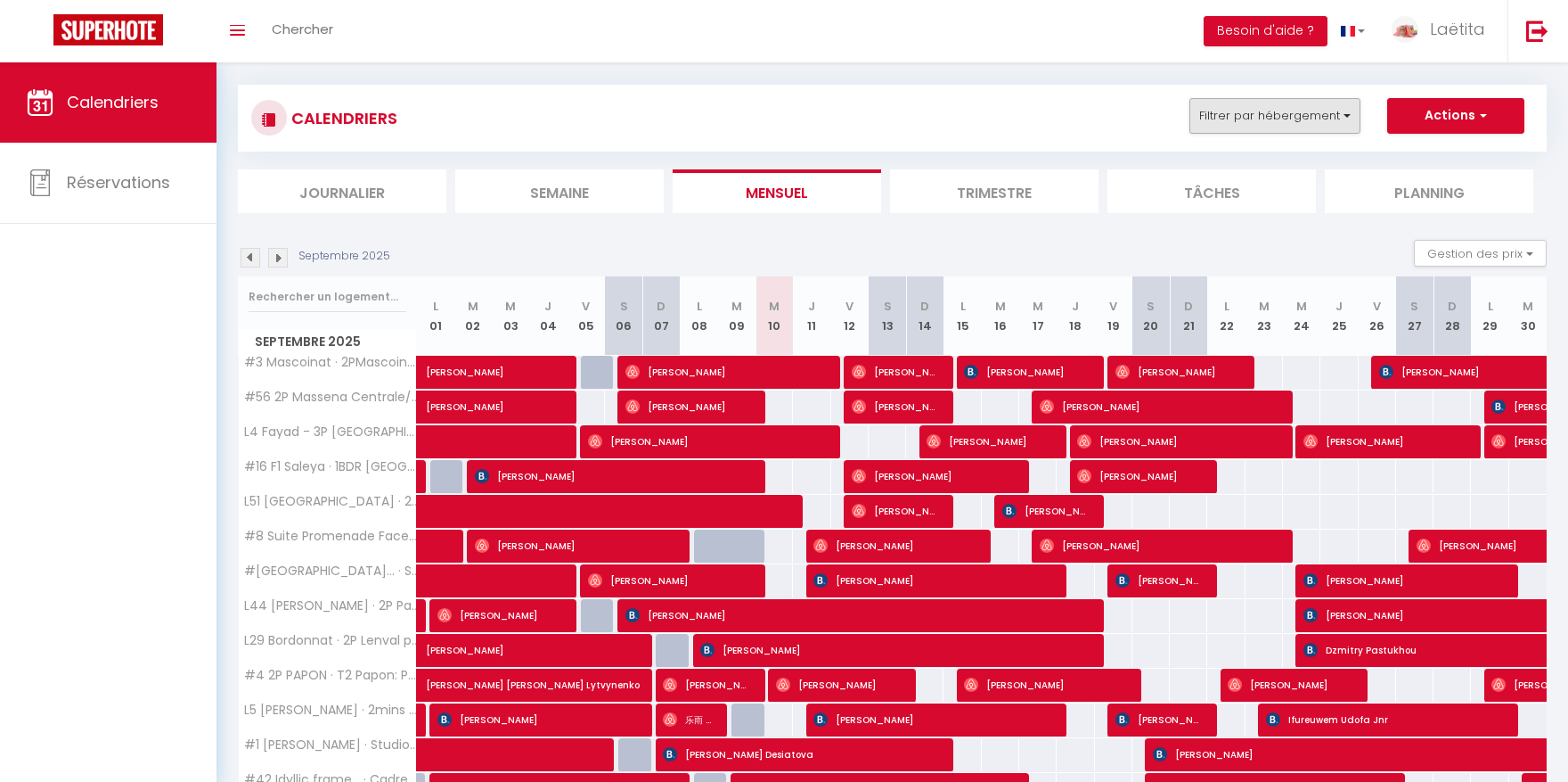
click at [1228, 98] on button "Filtrer par hébergement" at bounding box center [1275, 115] width 171 height 36
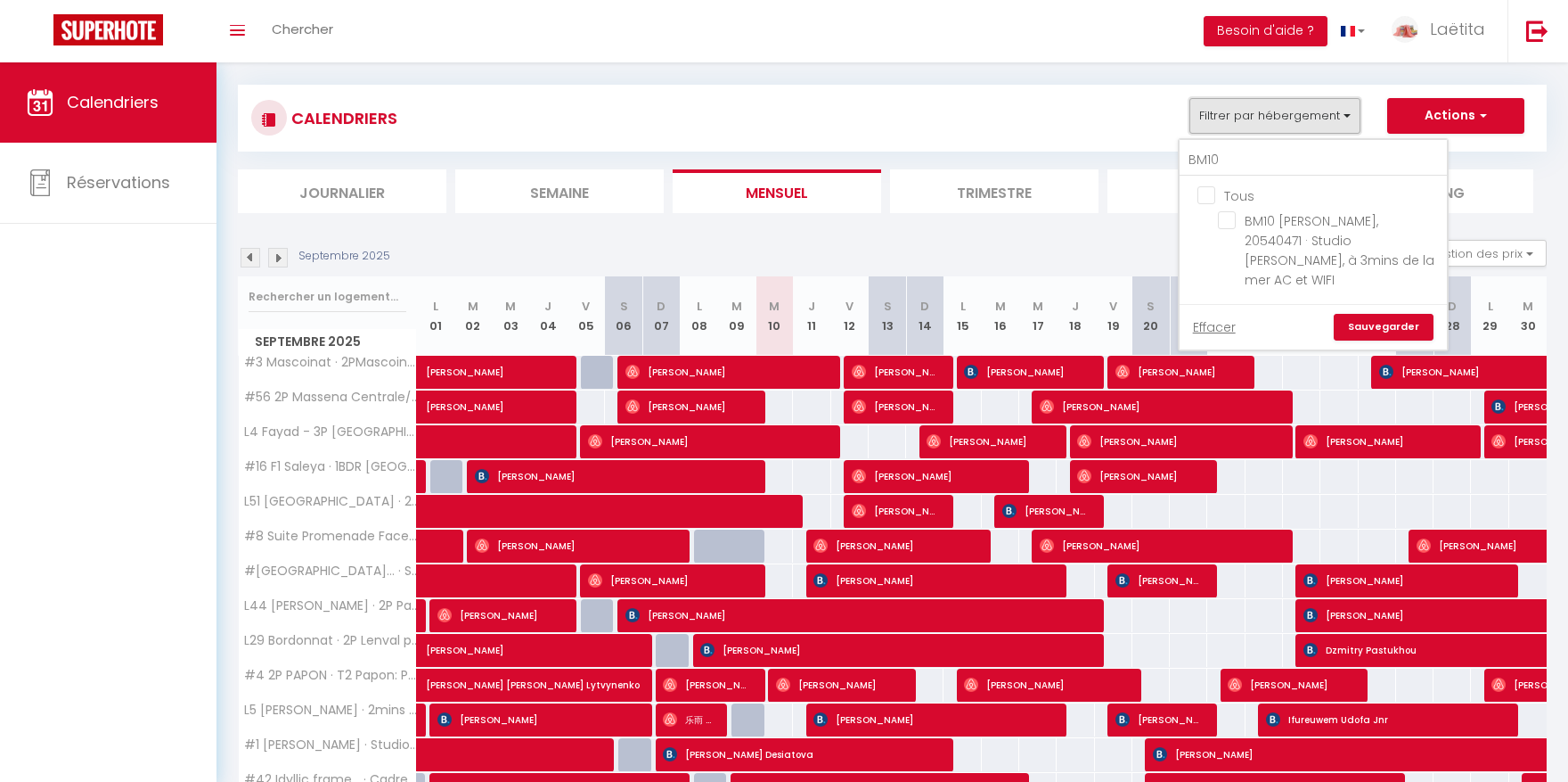
scroll to position [16, 1]
click at [1224, 221] on input "BM10 [PERSON_NAME], 20540471 · Studio [PERSON_NAME], à 3mins de la mer AC et WI…" at bounding box center [1329, 220] width 223 height 18
checkbox input "true"
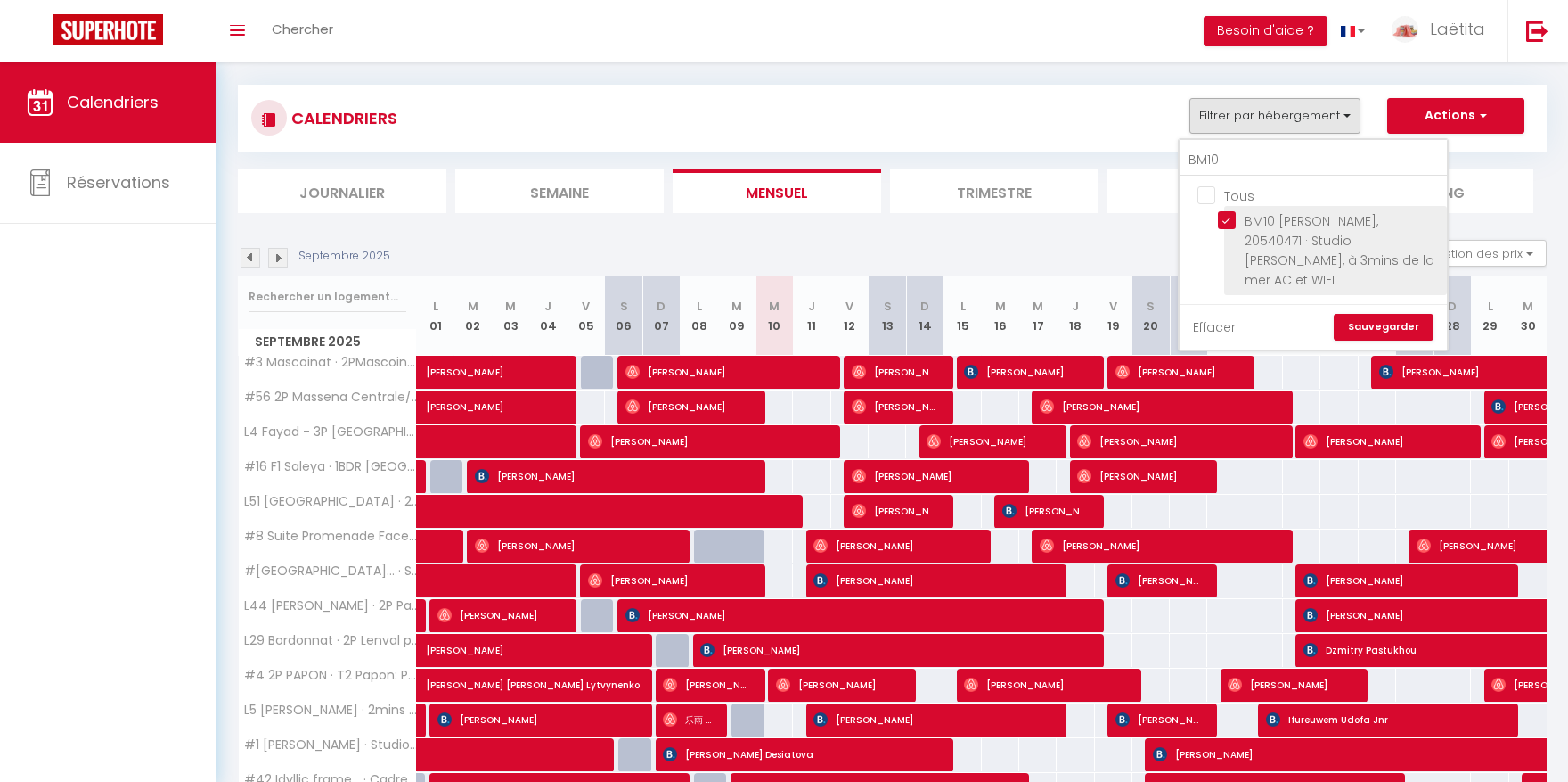
scroll to position [33, 0]
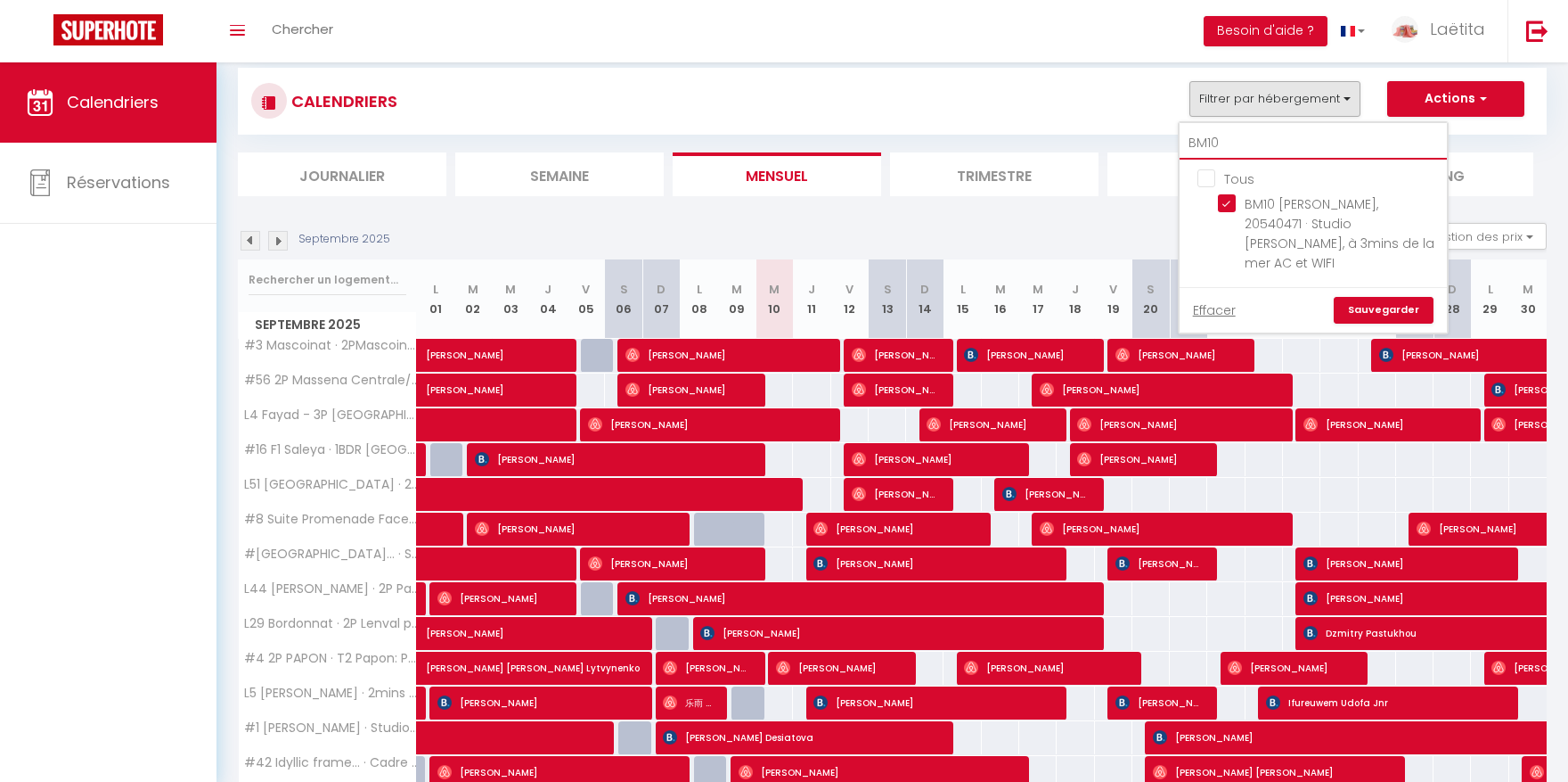
click at [1247, 140] on input "BM10" at bounding box center [1314, 143] width 267 height 32
type input "#"
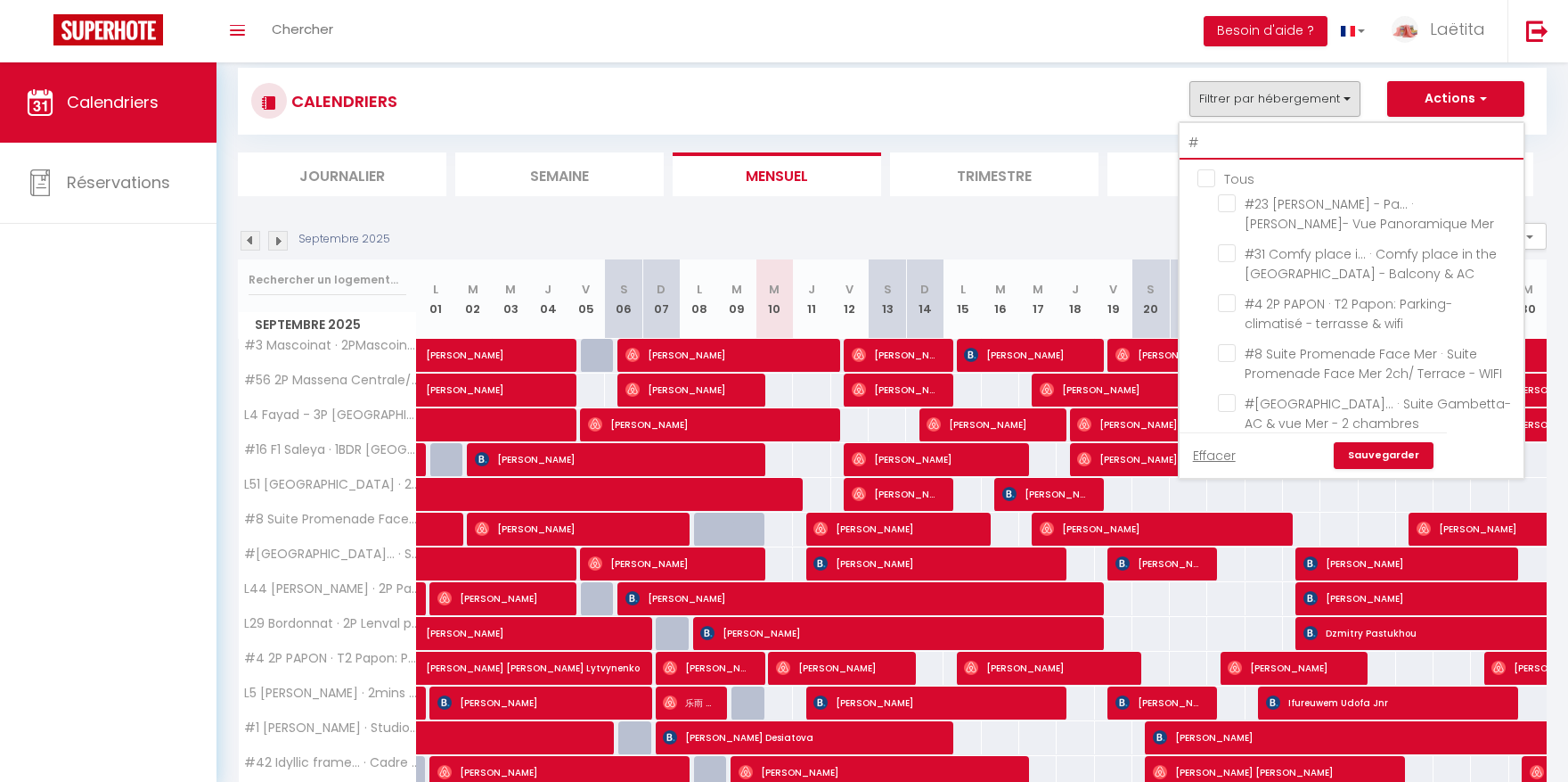
checkbox input "false"
type input "#4"
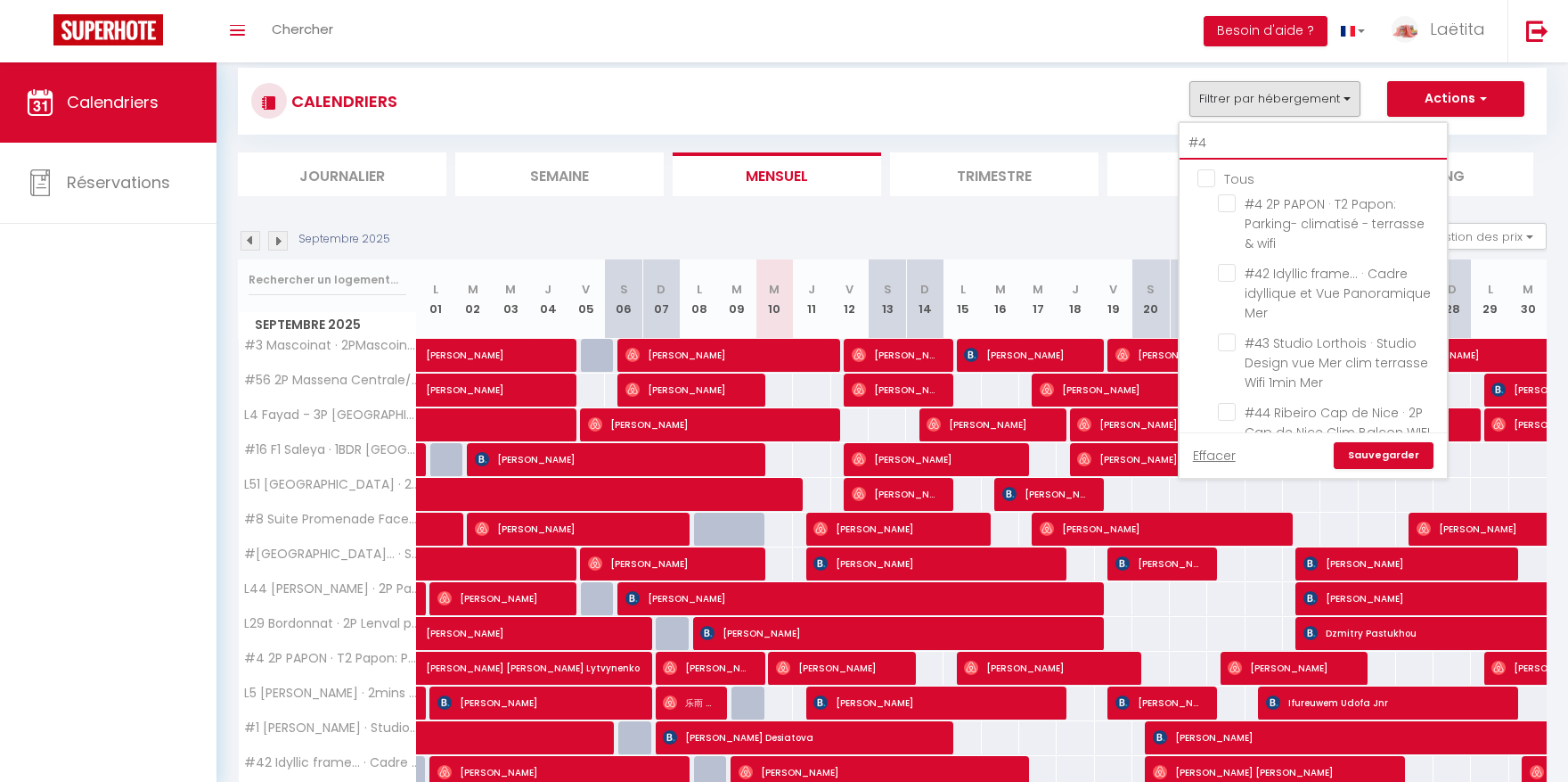
checkbox input "false"
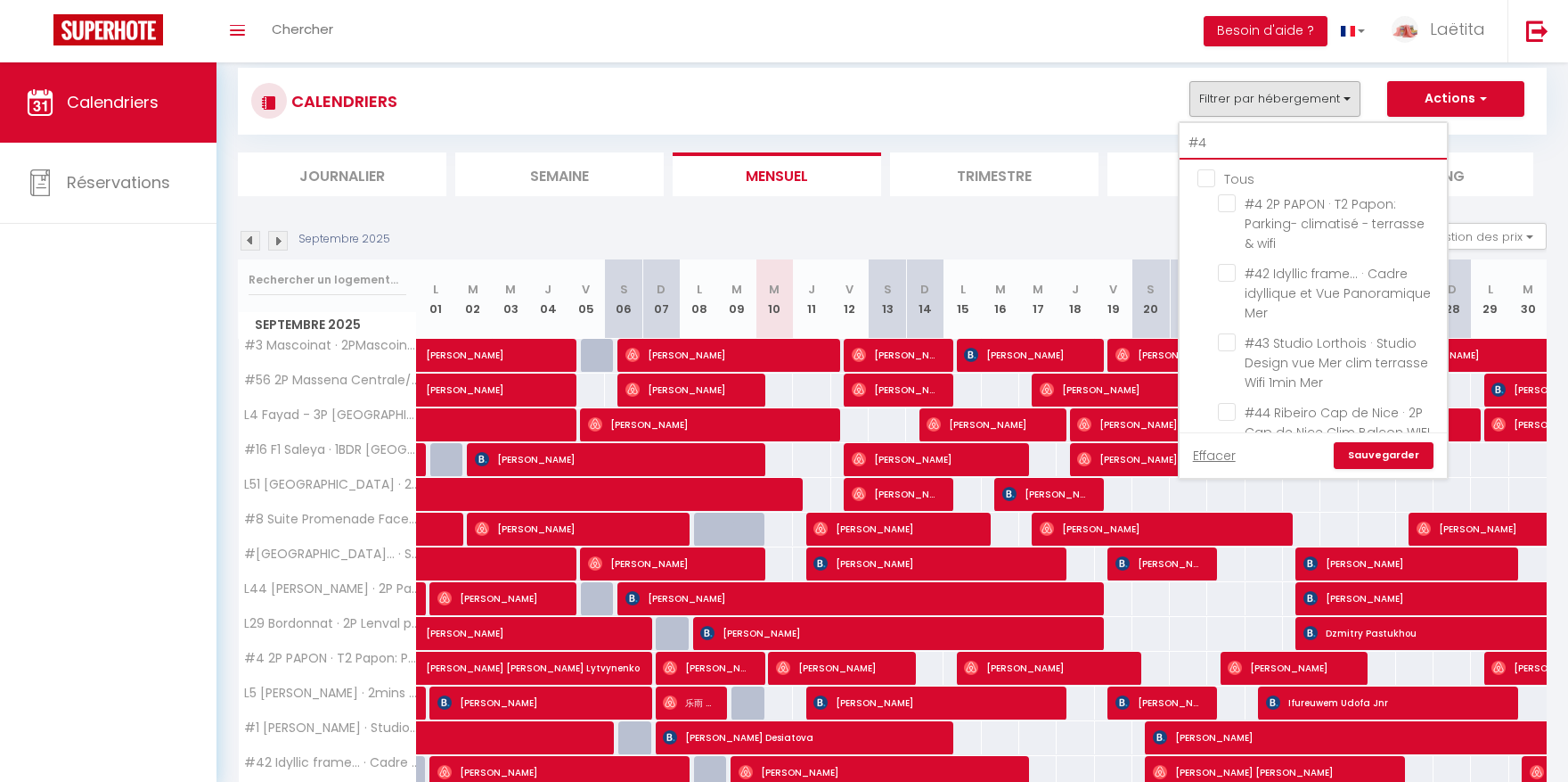
checkbox input "false"
type input "#43"
checkbox input "false"
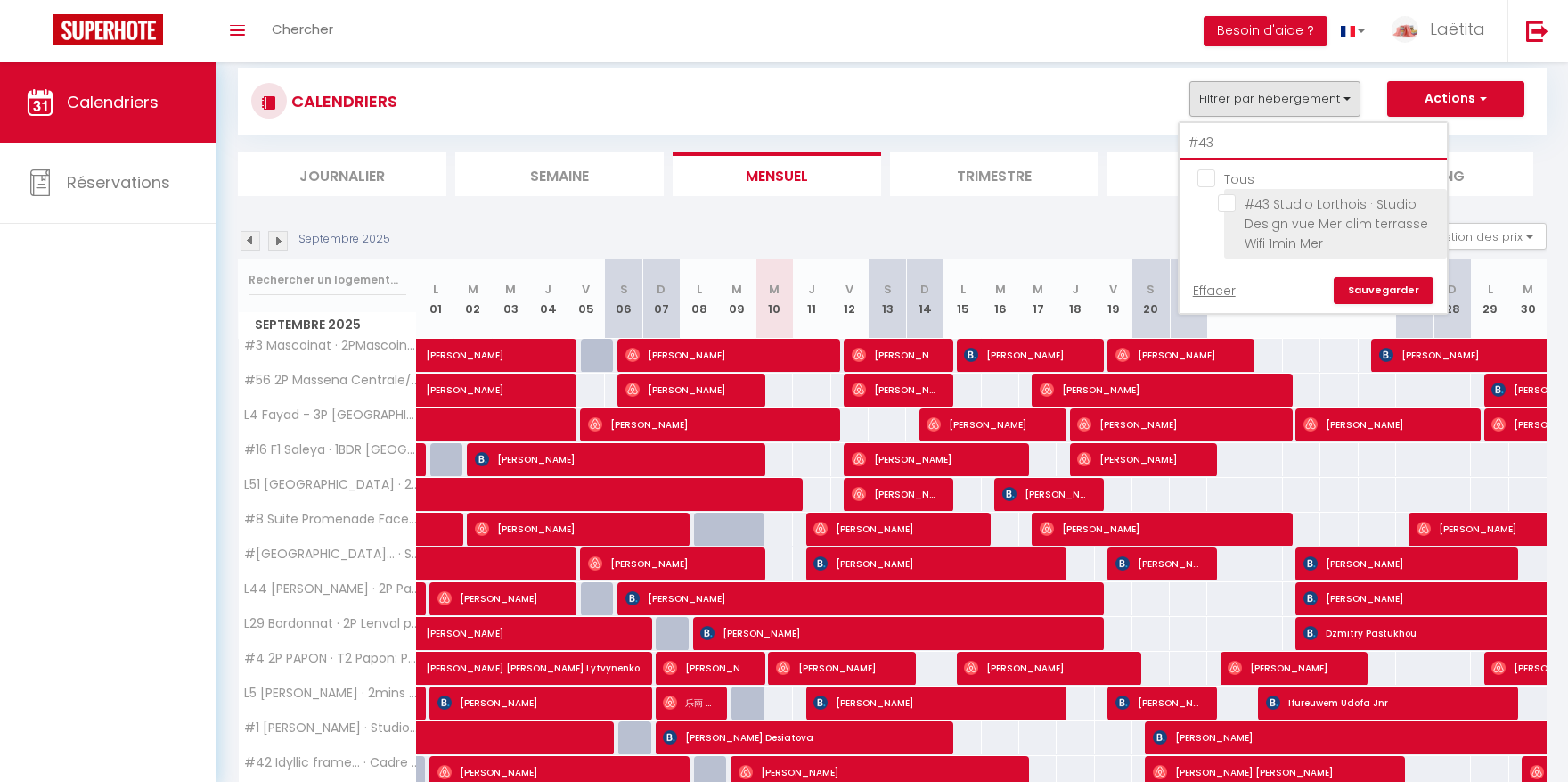
type input "#43"
click at [1225, 205] on input "#43 Studio Lorthois · Studio Design vue Mer clim terrasse Wifi 1min Mer" at bounding box center [1329, 203] width 223 height 18
checkbox input "true"
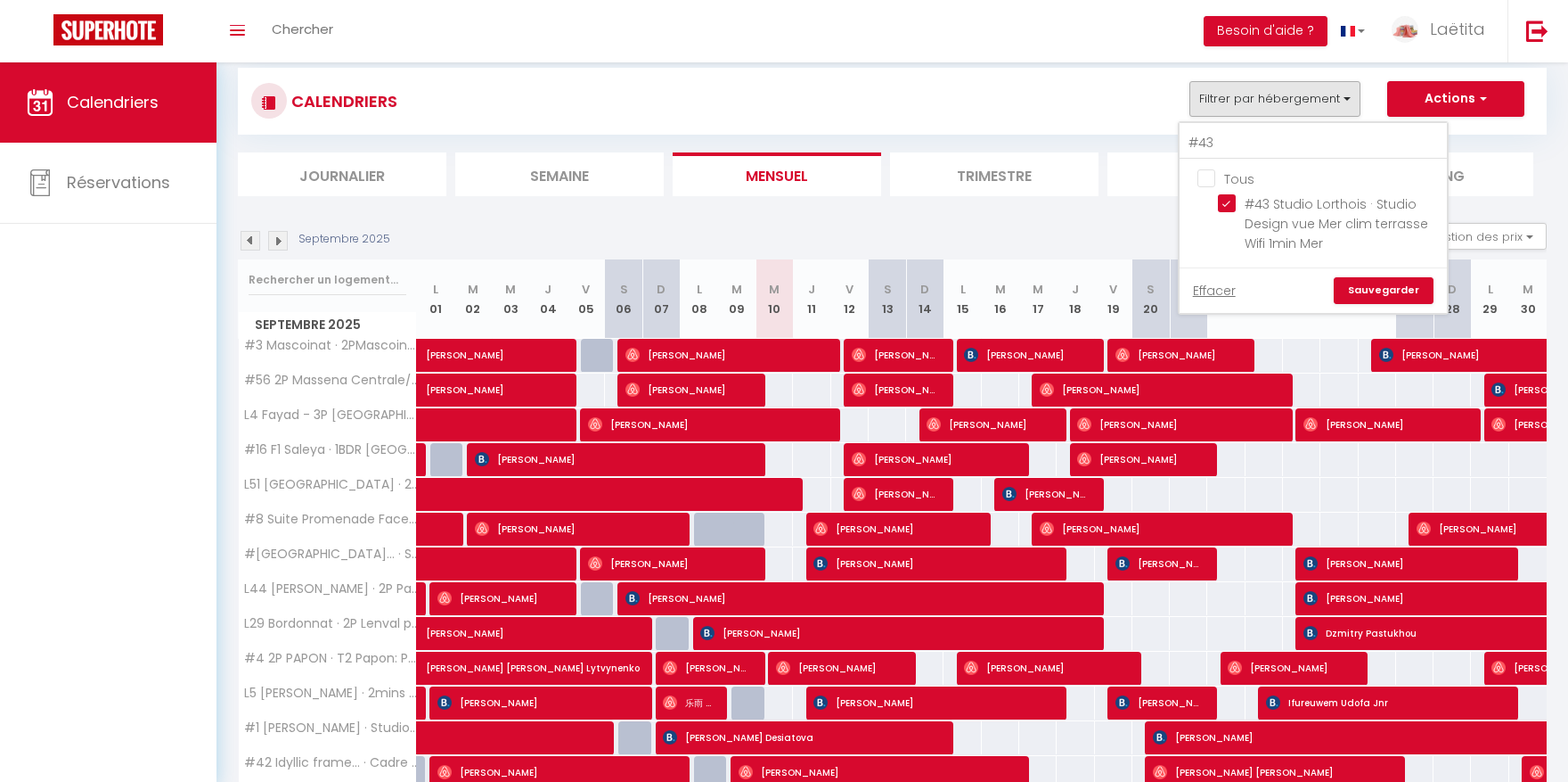
click at [1277, 281] on link "Sauvegarder" at bounding box center [1384, 291] width 100 height 27
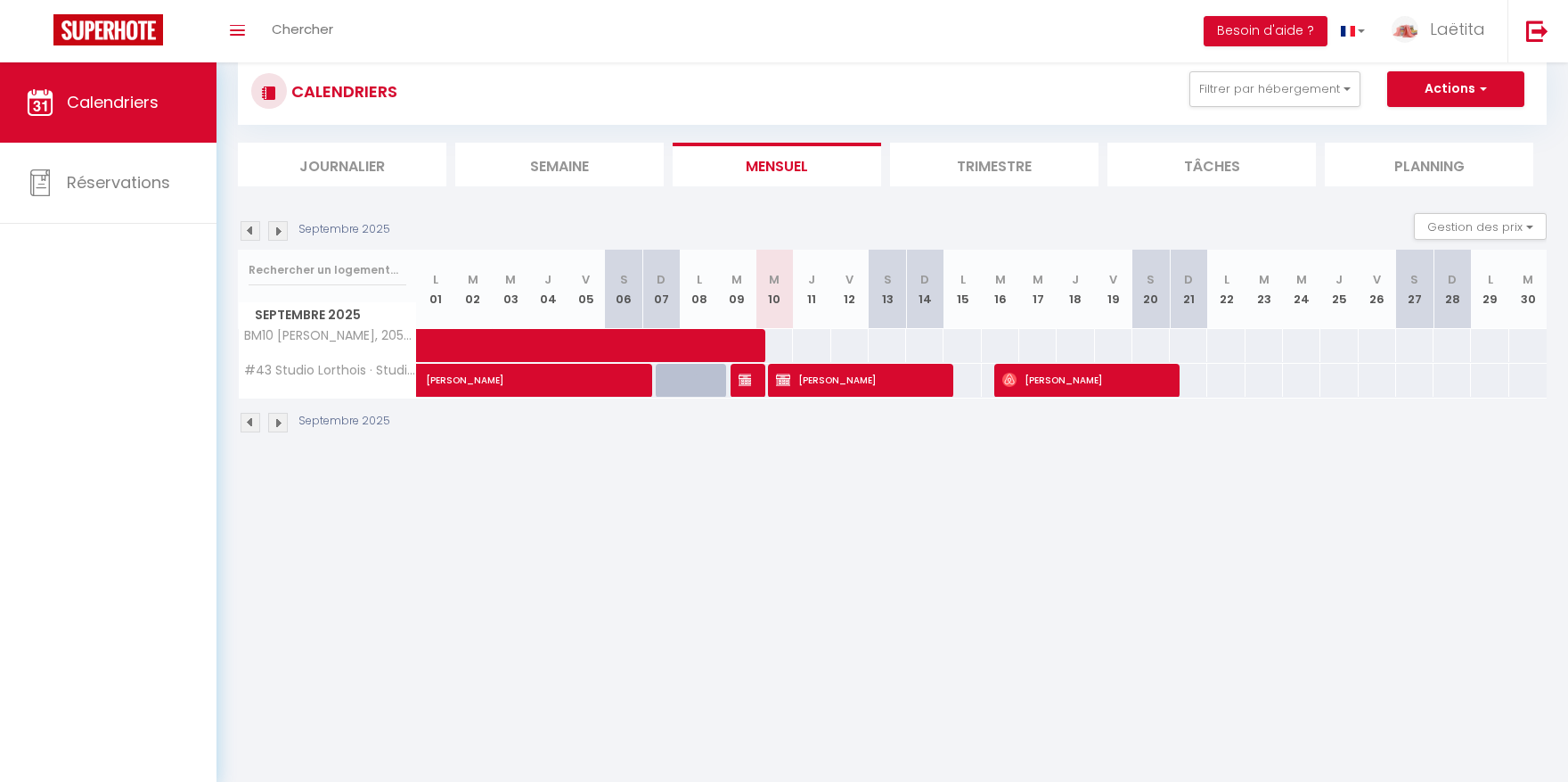
scroll to position [47, 0]
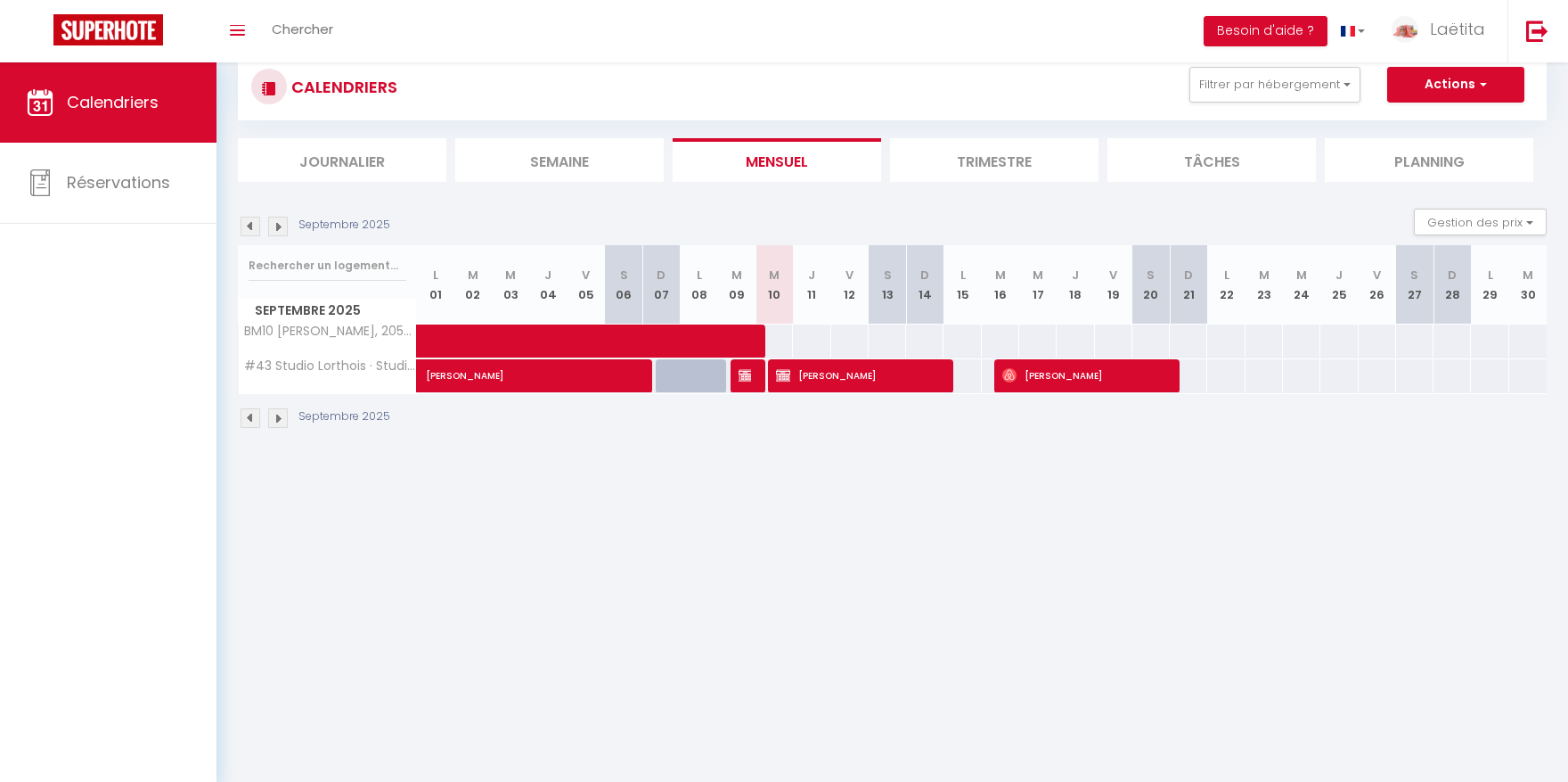
click at [747, 374] on img at bounding box center [745, 375] width 14 height 14
select select "OK"
select select "KO"
select select "0"
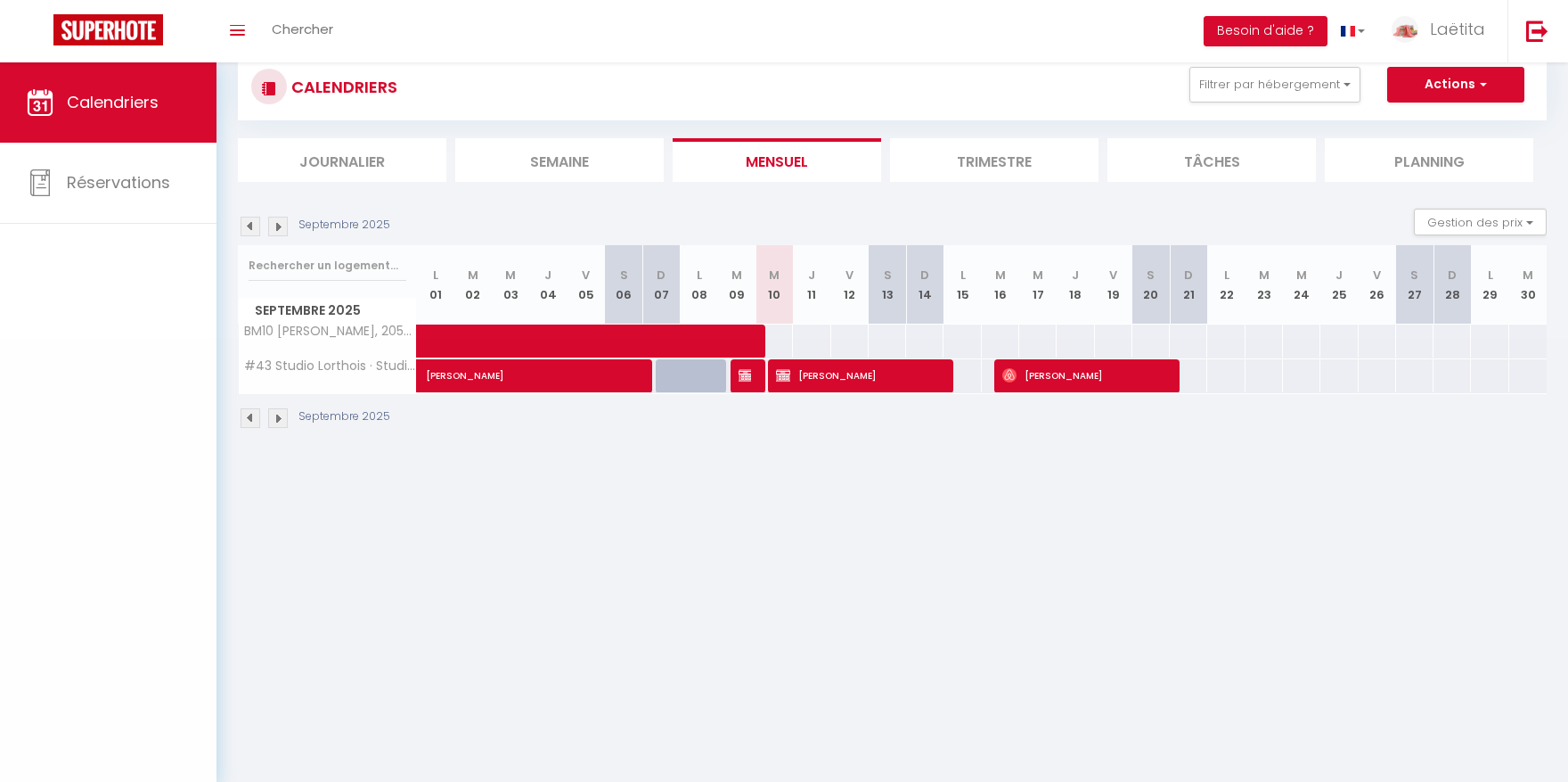
select select "1"
select select
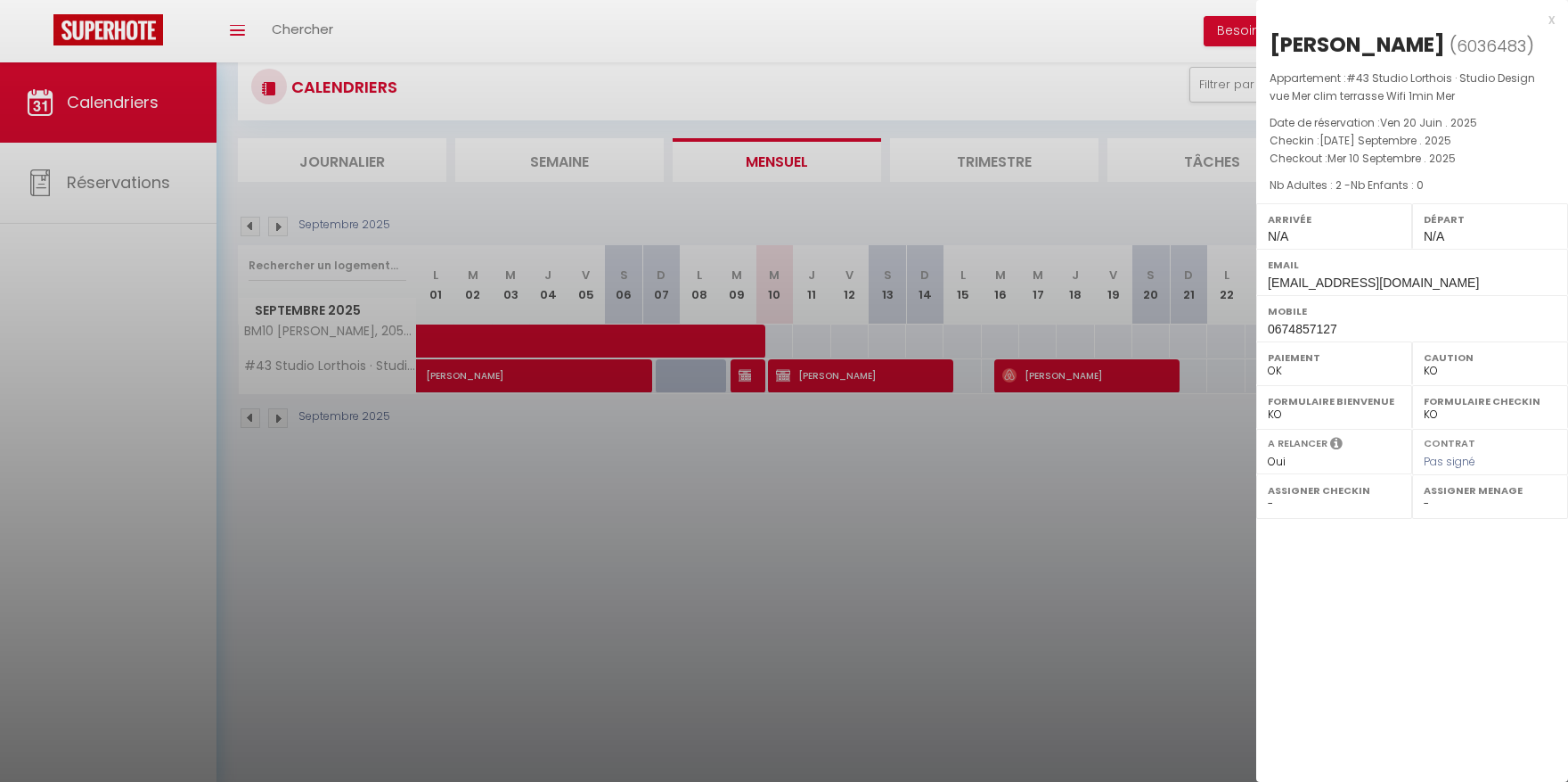
click at [836, 563] on div at bounding box center [784, 391] width 1568 height 782
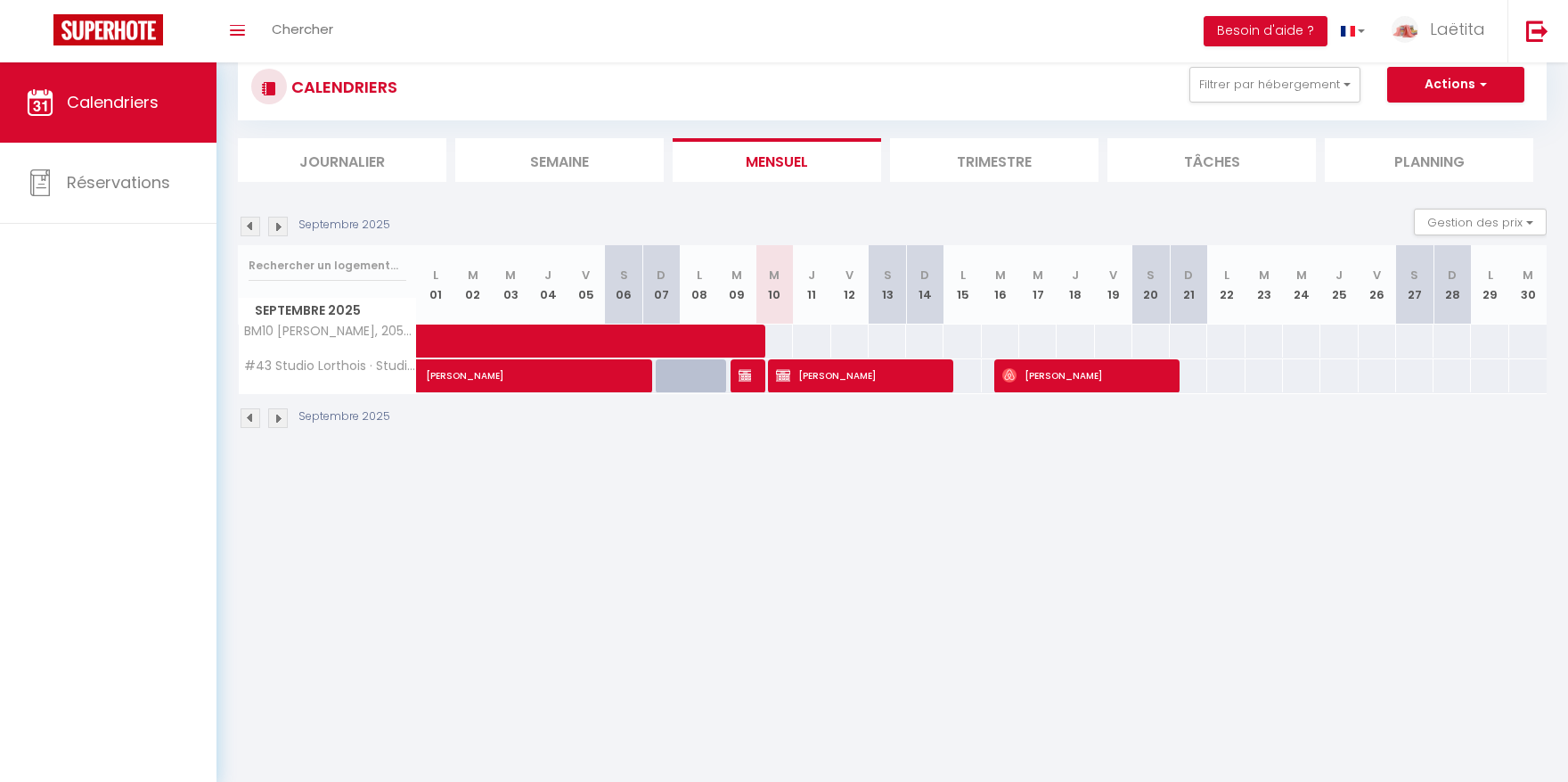
click at [744, 342] on span at bounding box center [622, 341] width 369 height 34
select select "OK"
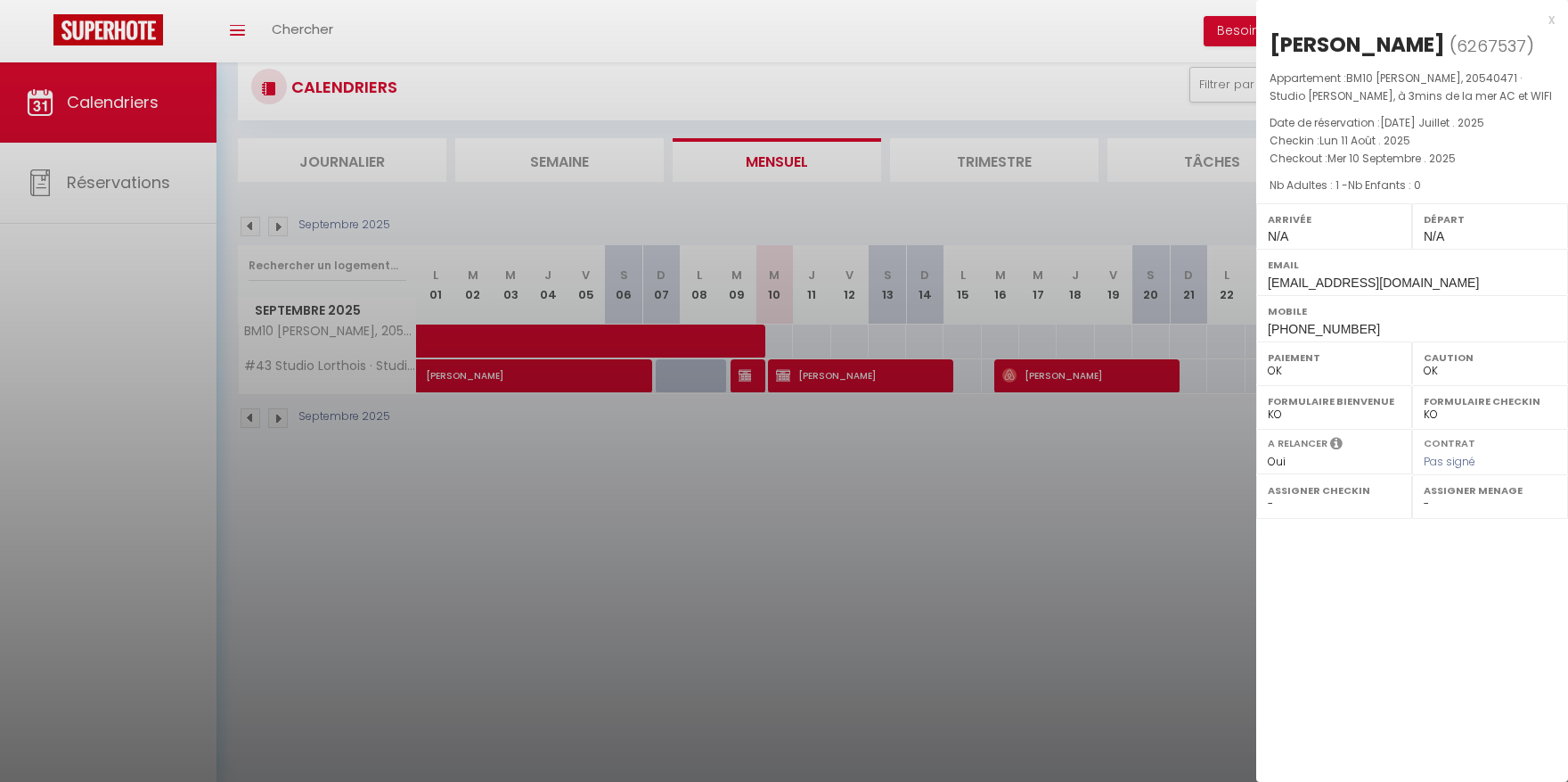
click at [971, 518] on div at bounding box center [784, 391] width 1568 height 782
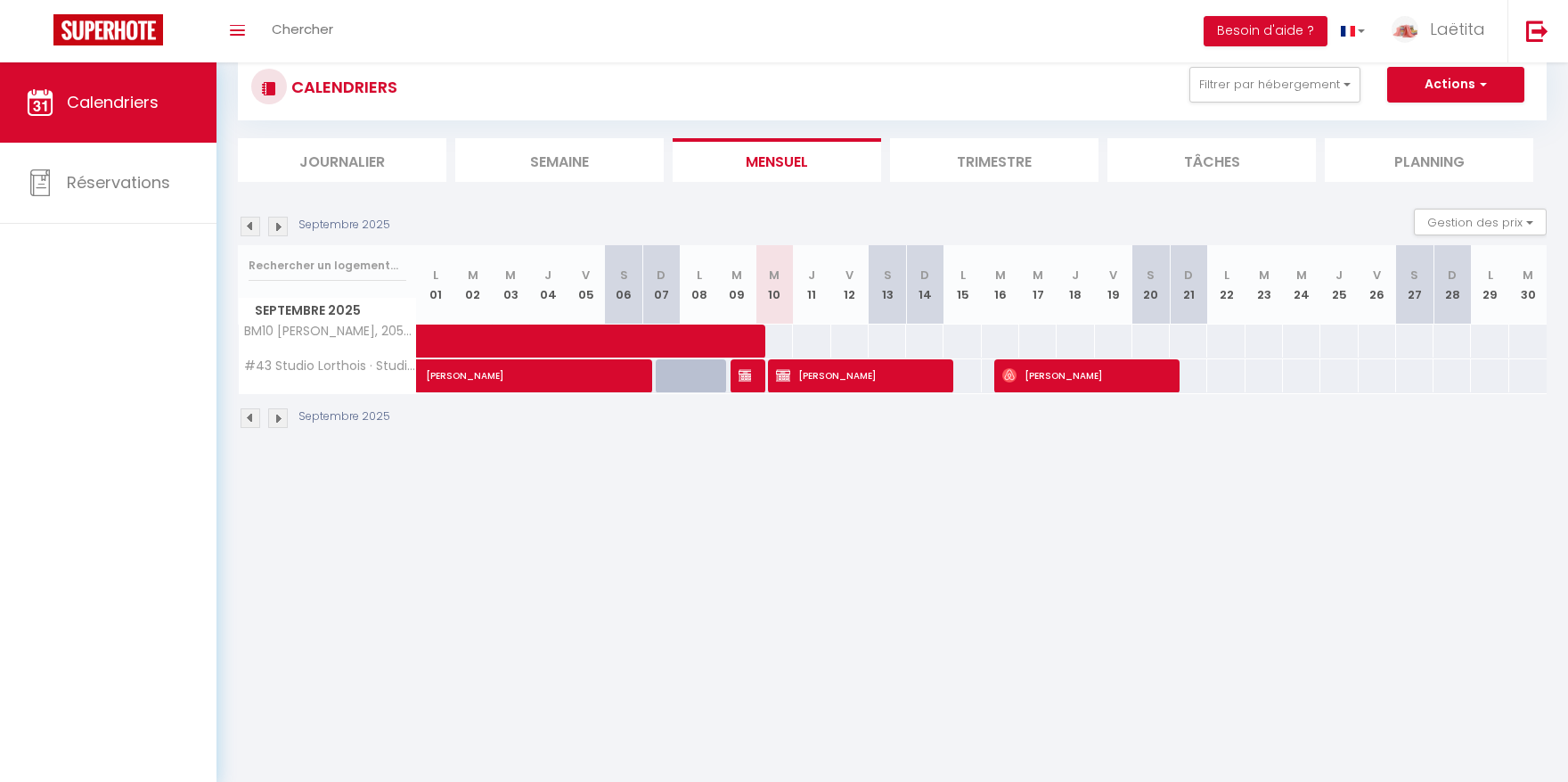
scroll to position [46, 0]
